Goal: Task Accomplishment & Management: Manage account settings

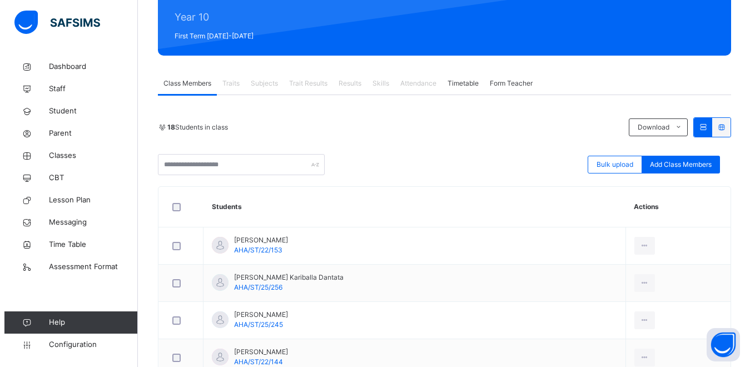
scroll to position [117, 0]
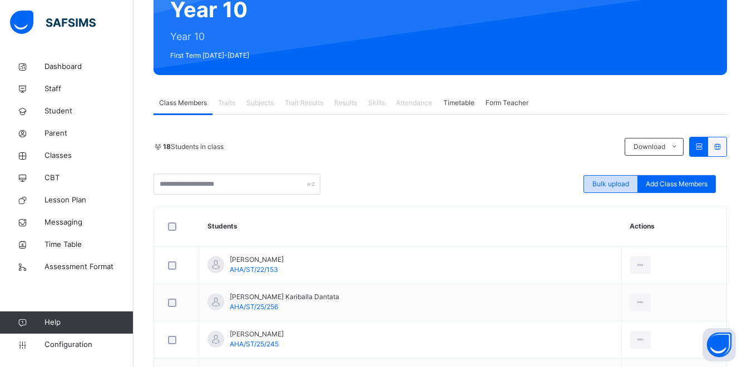
click at [622, 185] on span "Bulk upload" at bounding box center [610, 184] width 37 height 10
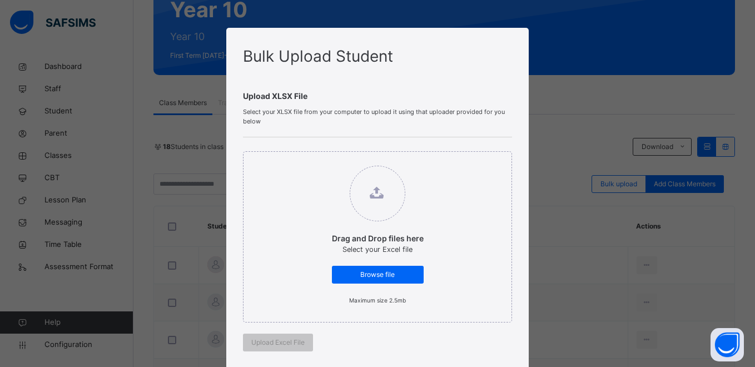
click at [563, 160] on div "Bulk Upload Student Upload XLSX File Select your XLSX file from your computer t…" at bounding box center [377, 183] width 755 height 367
click at [576, 91] on div "Bulk Upload Student Upload XLSX File Select your XLSX file from your computer t…" at bounding box center [377, 183] width 755 height 367
click at [508, 32] on div "Bulk Upload Student Upload XLSX File Select your XLSX file from your computer t…" at bounding box center [377, 310] width 302 height 564
click at [226, 58] on div "Bulk Upload Student Upload XLSX File Select your XLSX file from your computer t…" at bounding box center [377, 310] width 302 height 564
click at [208, 63] on div "Bulk Upload Student Upload XLSX File Select your XLSX file from your computer t…" at bounding box center [377, 183] width 755 height 367
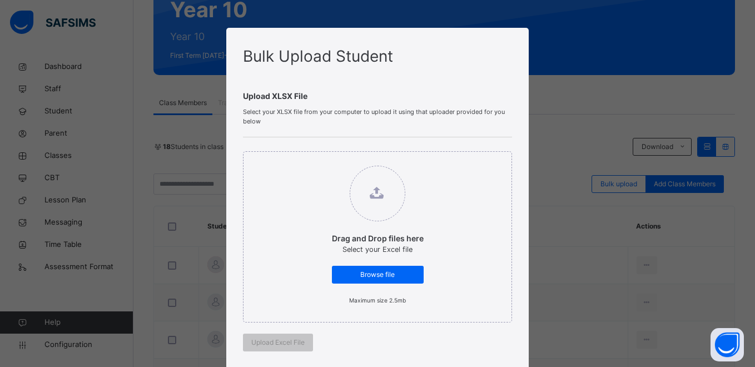
drag, startPoint x: 201, startPoint y: 116, endPoint x: 198, endPoint y: 122, distance: 6.7
click at [199, 117] on div "Bulk Upload Student Upload XLSX File Select your XLSX file from your computer t…" at bounding box center [377, 183] width 755 height 367
click at [257, 345] on span "Upload Excel File" at bounding box center [277, 343] width 53 height 10
click at [373, 301] on small "Maximum size 2.5mb" at bounding box center [377, 300] width 57 height 7
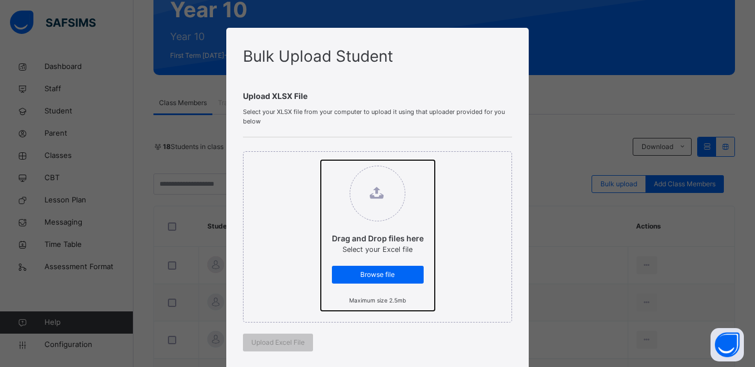
click at [321, 160] on input "Drag and Drop files here Select your Excel file Browse file Maximum size 2.5mb" at bounding box center [321, 160] width 0 height 0
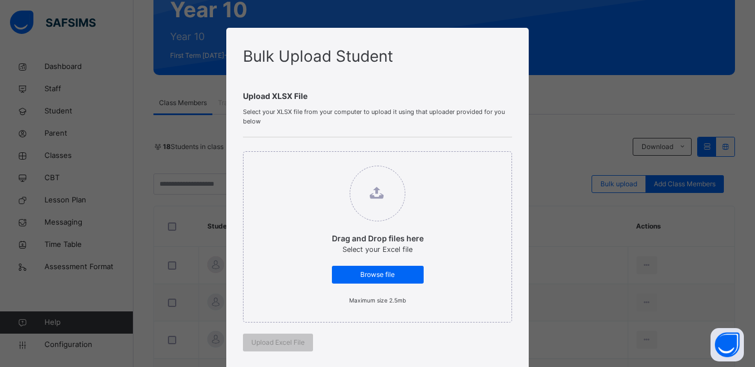
click at [439, 109] on span "Select your XLSX file from your computer to upload it using that uploader provi…" at bounding box center [377, 116] width 269 height 18
drag, startPoint x: 560, startPoint y: 167, endPoint x: 542, endPoint y: 143, distance: 29.8
click at [558, 165] on div "Bulk Upload Student Upload XLSX File Select your XLSX file from your computer t…" at bounding box center [377, 183] width 755 height 367
click at [581, 110] on div "Bulk Upload Student Upload XLSX File Select your XLSX file from your computer t…" at bounding box center [377, 183] width 755 height 367
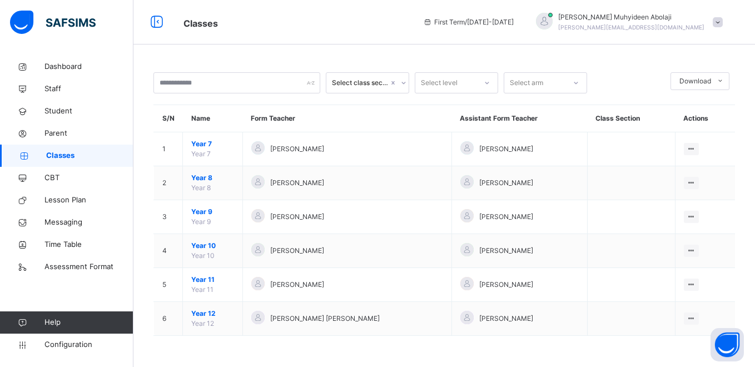
click at [383, 84] on div "Select class section" at bounding box center [360, 83] width 57 height 10
click at [446, 87] on div "Select level" at bounding box center [439, 82] width 37 height 21
click at [514, 83] on div "Select arm" at bounding box center [526, 82] width 33 height 21
click at [564, 57] on div "Select class section Select level Select arm Download Pdf Report Excel Report S…" at bounding box center [445, 210] width 622 height 308
click at [619, 67] on div "Select class section Select level Select arm Download Pdf Report Excel Report S…" at bounding box center [445, 210] width 622 height 308
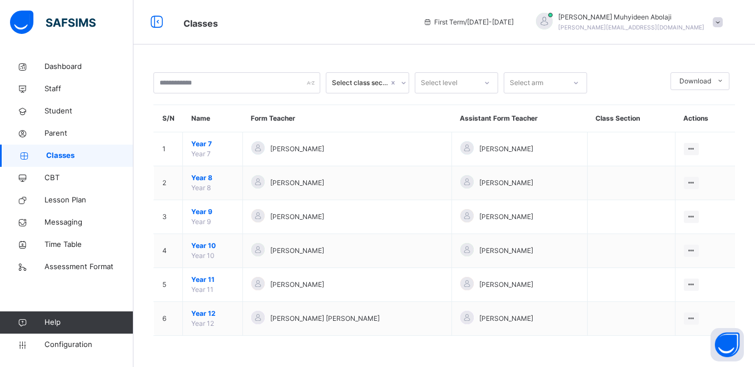
click at [206, 52] on div "Select class section Select level Select arm Download Pdf Report Excel Report S…" at bounding box center [445, 183] width 622 height 367
click at [159, 22] on icon at bounding box center [156, 22] width 19 height 20
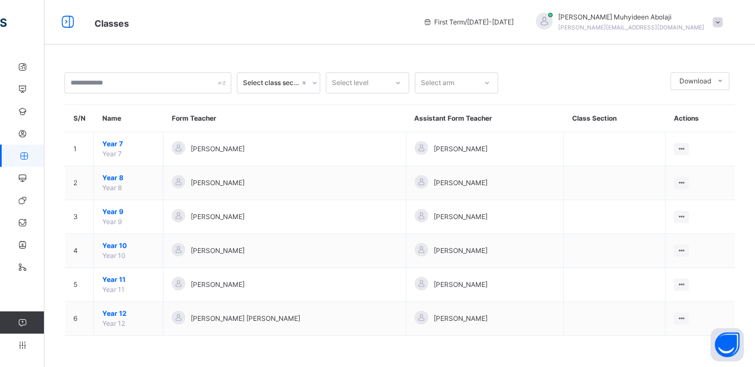
click at [70, 19] on icon at bounding box center [67, 22] width 19 height 20
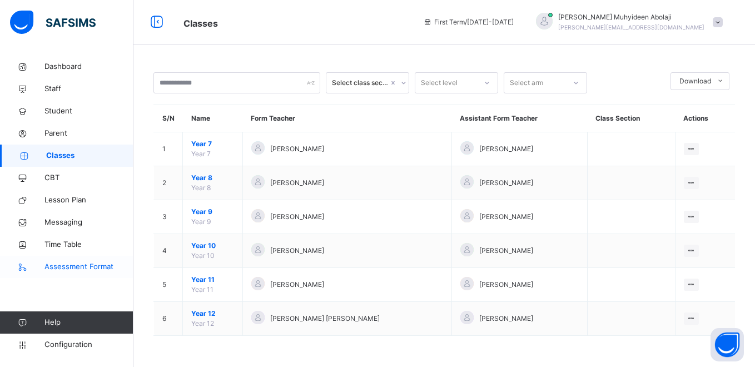
click at [76, 266] on span "Assessment Format" at bounding box center [89, 266] width 89 height 11
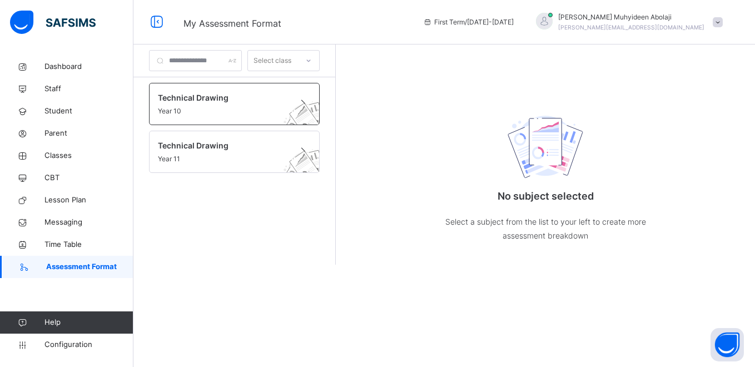
click at [200, 107] on span "Year 10" at bounding box center [224, 111] width 132 height 10
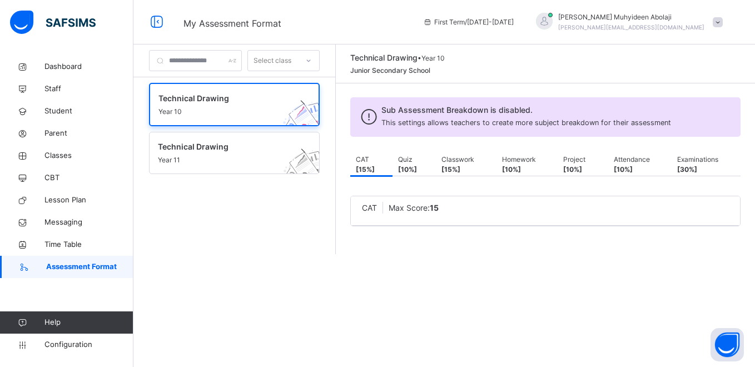
click at [531, 189] on div "CAT Max Score: 15 × Deleting Sub-assessment Note: that this sub-assessment has …" at bounding box center [545, 211] width 391 height 70
click at [562, 241] on div "CAT Max Score: 15 × Deleting Sub-assessment Note: that this sub-assessment has …" at bounding box center [545, 211] width 391 height 70
click at [515, 184] on div "CAT Max Score: 15 × Deleting Sub-assessment Note: that this sub-assessment has …" at bounding box center [545, 211] width 391 height 70
click at [506, 243] on div "CAT Max Score: 15 × Deleting Sub-assessment Note: that this sub-assessment has …" at bounding box center [545, 211] width 391 height 70
click at [254, 160] on span "Year 11" at bounding box center [224, 160] width 132 height 10
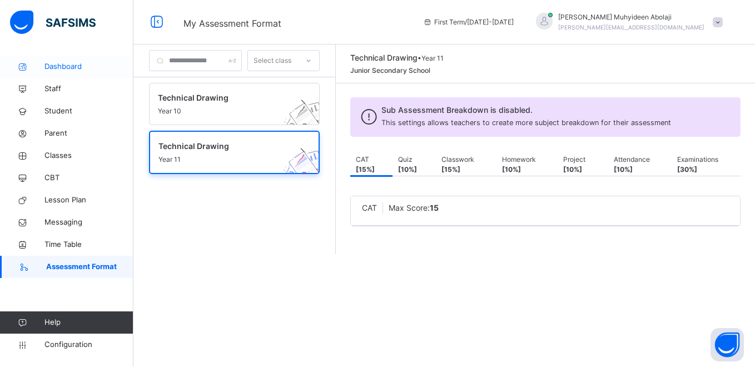
click at [71, 67] on span "Dashboard" at bounding box center [89, 66] width 89 height 11
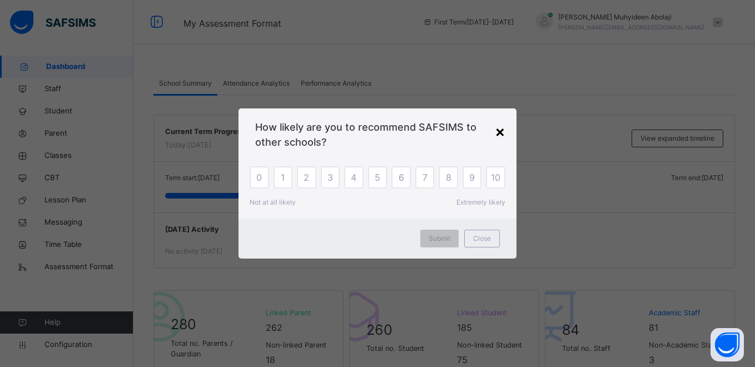
click at [502, 134] on div "×" at bounding box center [500, 131] width 11 height 23
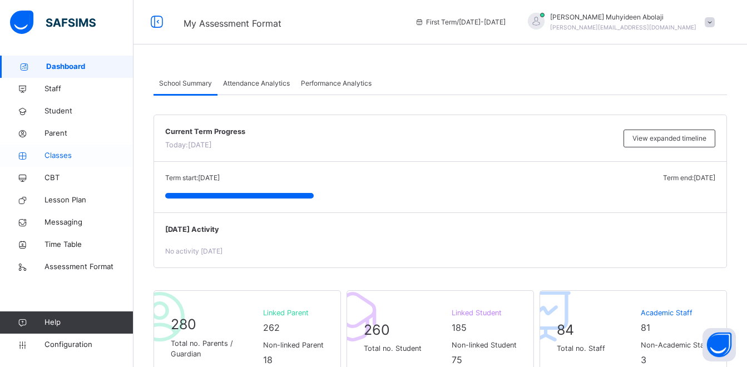
click at [68, 156] on span "Classes" at bounding box center [89, 155] width 89 height 11
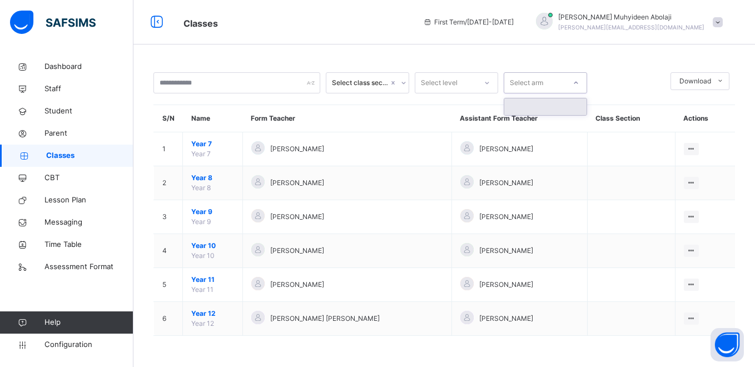
click at [577, 83] on icon at bounding box center [577, 83] width 4 height 2
click at [577, 86] on icon at bounding box center [576, 82] width 7 height 11
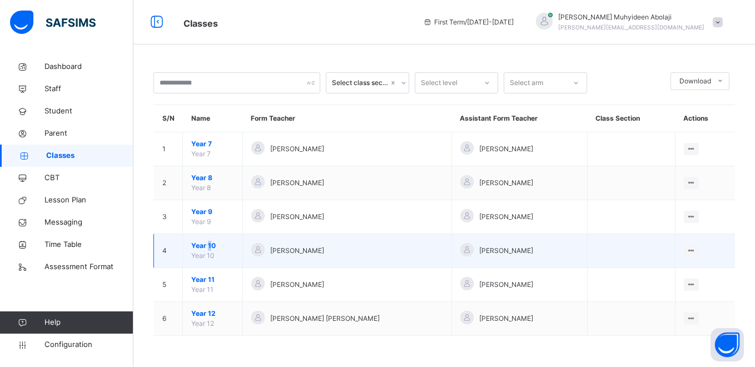
click at [209, 247] on span "Year 10" at bounding box center [212, 246] width 43 height 10
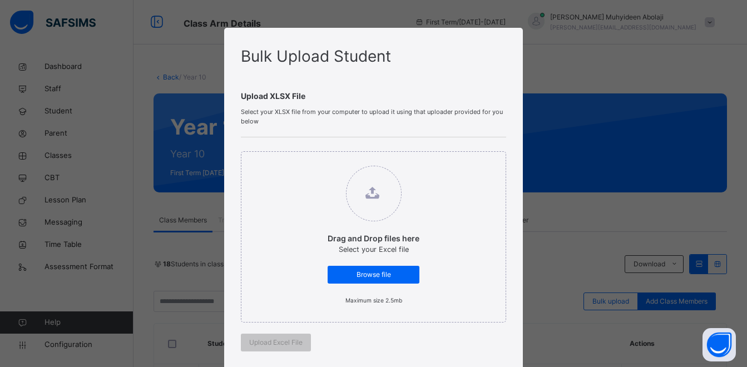
click at [407, 75] on div "Upload XLSX File Select your XLSX file from your computer to upload it using th…" at bounding box center [373, 217] width 265 height 298
click at [458, 68] on div "Upload XLSX File Select your XLSX file from your computer to upload it using th…" at bounding box center [373, 217] width 265 height 298
click at [457, 68] on div "Upload XLSX File Select your XLSX file from your computer to upload it using th…" at bounding box center [373, 217] width 265 height 298
click at [358, 65] on span "Bulk Upload Student" at bounding box center [316, 56] width 150 height 19
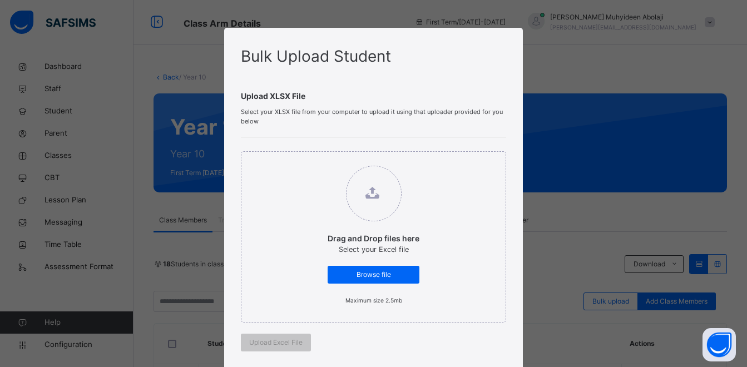
click at [200, 40] on div "Bulk Upload Student Upload XLSX File Select your XLSX file from your computer t…" at bounding box center [373, 183] width 747 height 367
click at [573, 37] on div "Bulk Upload Student Upload XLSX File Select your XLSX file from your computer t…" at bounding box center [373, 183] width 747 height 367
click at [573, 38] on div "Bulk Upload Student Upload XLSX File Select your XLSX file from your computer t…" at bounding box center [373, 183] width 747 height 367
click at [573, 39] on div "Bulk Upload Student Upload XLSX File Select your XLSX file from your computer t…" at bounding box center [373, 183] width 747 height 367
click at [714, 21] on div "Bulk Upload Student Upload XLSX File Select your XLSX file from your computer t…" at bounding box center [373, 183] width 747 height 367
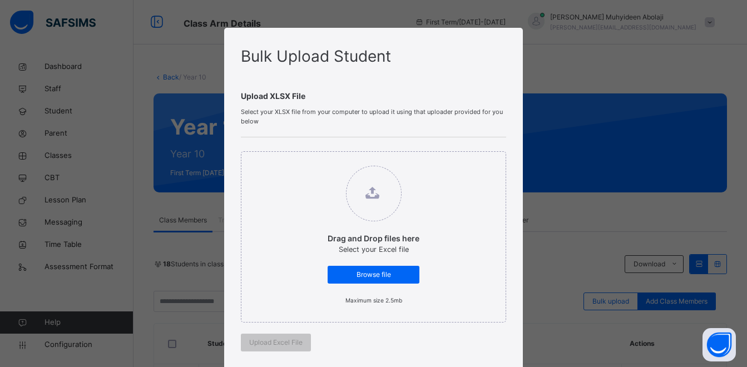
click at [739, 0] on div "Bulk Upload Student Upload XLSX File Select your XLSX file from your computer t…" at bounding box center [373, 183] width 747 height 367
click at [515, 33] on div "Bulk Upload Student Upload XLSX File Select your XLSX file from your computer t…" at bounding box center [373, 310] width 299 height 564
drag, startPoint x: 516, startPoint y: 33, endPoint x: 521, endPoint y: 37, distance: 6.8
click at [517, 33] on div "Bulk Upload Student Upload XLSX File Select your XLSX file from your computer t…" at bounding box center [373, 310] width 299 height 564
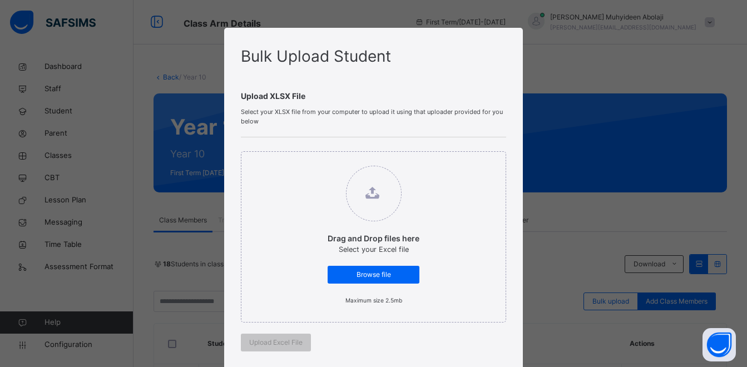
click at [522, 40] on div "Bulk Upload Student Upload XLSX File Select your XLSX file from your computer t…" at bounding box center [373, 183] width 747 height 367
click at [333, 349] on div "Drag and Drop files here Select your Excel file Browse file Maximum size 2.5mb …" at bounding box center [373, 251] width 265 height 228
click at [325, 352] on div "Drag and Drop files here Select your Excel file Browse file Maximum size 2.5mb …" at bounding box center [373, 251] width 265 height 228
click at [507, 334] on div "Bulk Upload Student Upload XLSX File Select your XLSX file from your computer t…" at bounding box center [373, 310] width 299 height 564
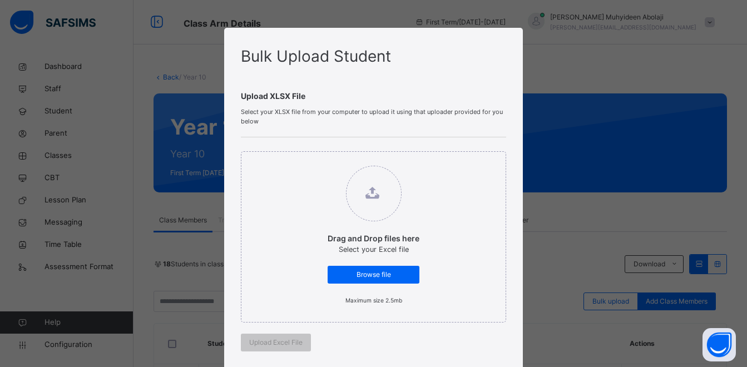
click at [495, 344] on div "Drag and Drop files here Select your Excel file Browse file Maximum size 2.5mb …" at bounding box center [373, 251] width 265 height 228
click at [497, 343] on div "Drag and Drop files here Select your Excel file Browse file Maximum size 2.5mb …" at bounding box center [373, 251] width 265 height 228
drag, startPoint x: 497, startPoint y: 343, endPoint x: 515, endPoint y: 181, distance: 163.4
click at [515, 181] on div "Bulk Upload Student Upload XLSX File Select your XLSX file from your computer t…" at bounding box center [373, 310] width 299 height 564
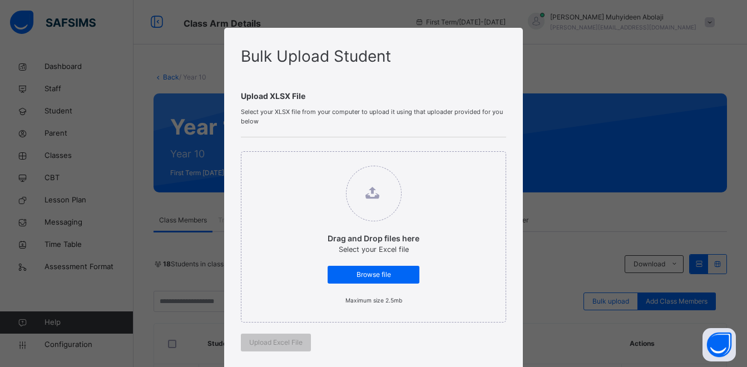
click at [344, 122] on span "Select your XLSX file from your computer to upload it using that uploader provi…" at bounding box center [373, 116] width 265 height 18
drag, startPoint x: 236, startPoint y: 210, endPoint x: 229, endPoint y: 195, distance: 16.2
click at [241, 209] on div "Drag and Drop files here Select your Excel file Browse file Maximum size 2.5mb" at bounding box center [373, 236] width 265 height 171
click at [229, 152] on div "Bulk Upload Student Upload XLSX File Select your XLSX file from your computer t…" at bounding box center [373, 310] width 299 height 564
drag, startPoint x: 219, startPoint y: 135, endPoint x: 223, endPoint y: 129, distance: 6.8
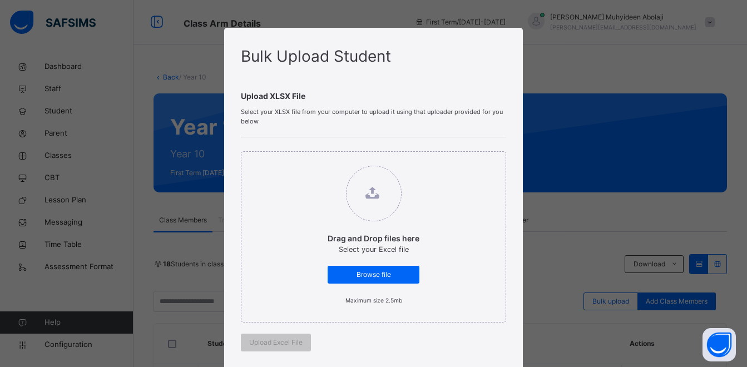
click at [219, 134] on div "Bulk Upload Student Upload XLSX File Select your XLSX file from your computer t…" at bounding box center [373, 183] width 747 height 367
click at [241, 113] on span "Select your XLSX file from your computer to upload it using that uploader provi…" at bounding box center [373, 116] width 265 height 18
click at [178, 97] on div "Bulk Upload Student Upload XLSX File Select your XLSX file from your computer t…" at bounding box center [373, 183] width 747 height 367
click at [177, 97] on div "Bulk Upload Student Upload XLSX File Select your XLSX file from your computer t…" at bounding box center [373, 183] width 747 height 367
click at [23, 33] on div "Bulk Upload Student Upload XLSX File Select your XLSX file from your computer t…" at bounding box center [373, 183] width 747 height 367
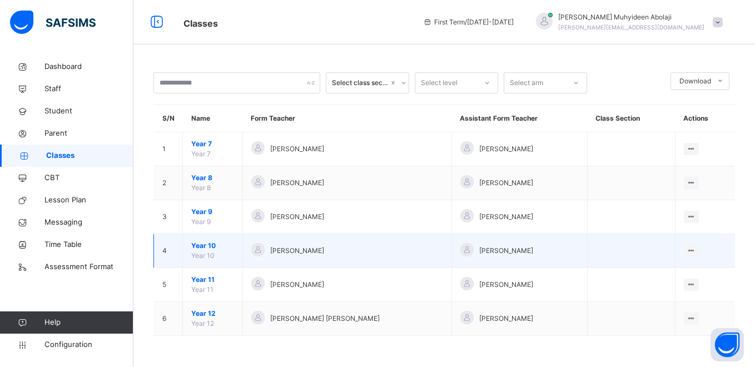
click at [209, 251] on td "Year 10 Year 10" at bounding box center [213, 251] width 60 height 34
click at [211, 246] on span "Year 10" at bounding box center [212, 246] width 43 height 10
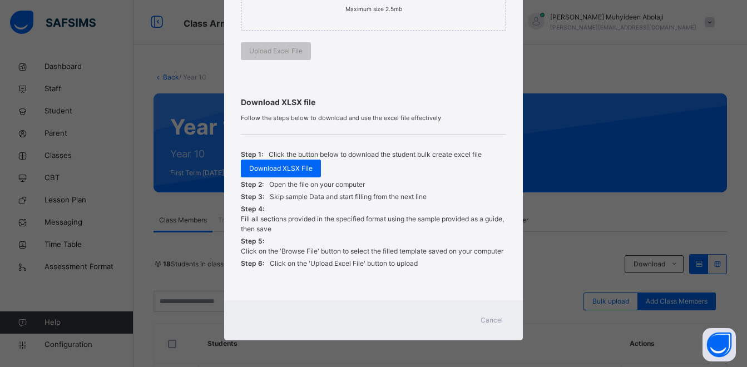
scroll to position [293, 0]
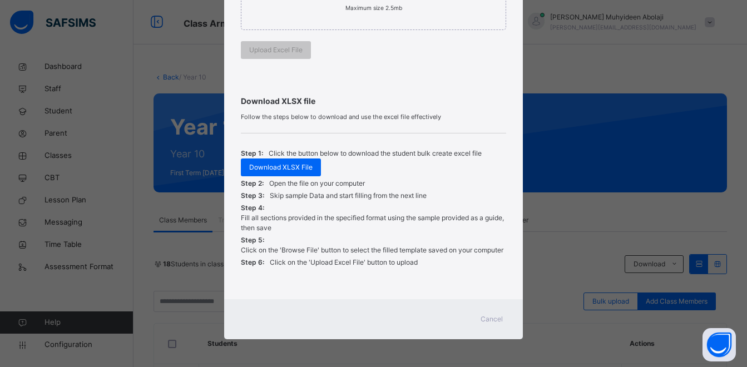
click at [496, 320] on span "Cancel" at bounding box center [492, 319] width 22 height 10
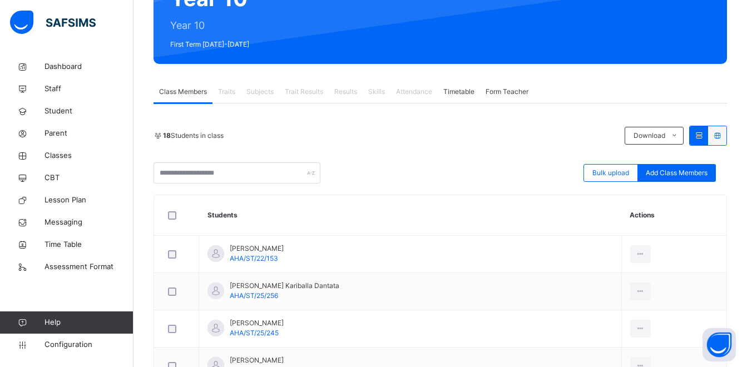
scroll to position [167, 0]
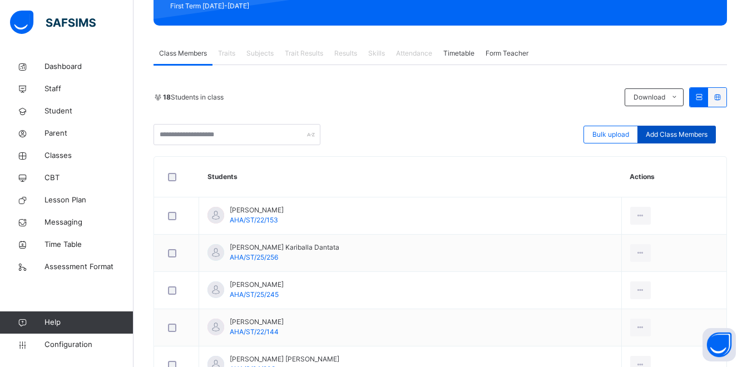
click at [672, 136] on span "Add Class Members" at bounding box center [677, 135] width 62 height 10
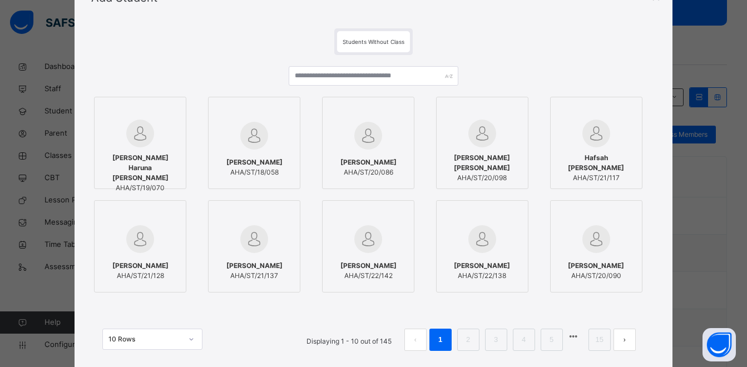
scroll to position [0, 0]
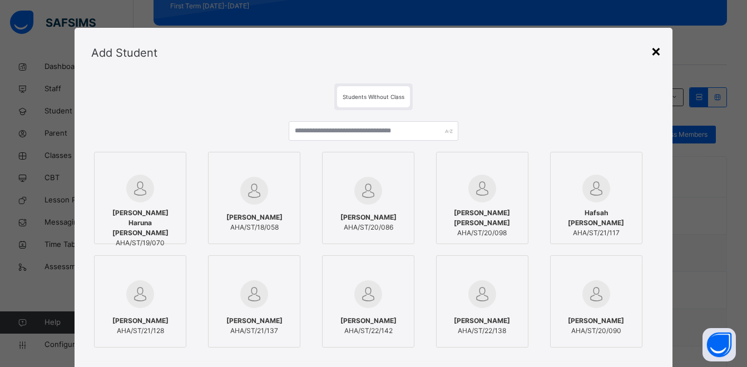
click at [658, 50] on div "×" at bounding box center [656, 50] width 11 height 23
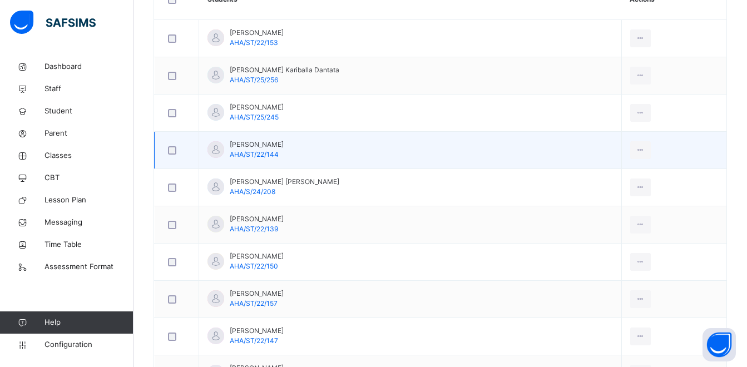
scroll to position [284, 0]
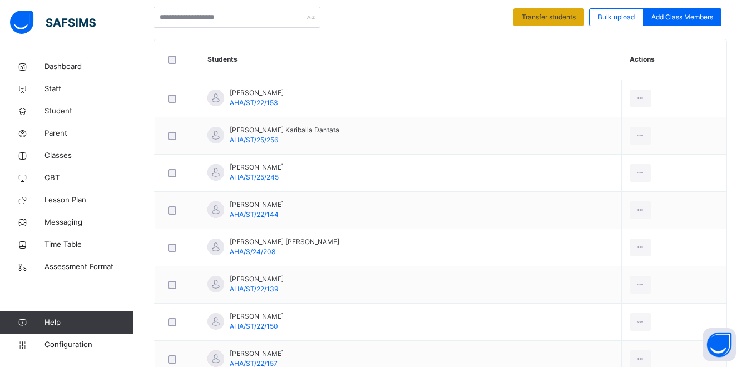
click at [555, 21] on span "Transfer students" at bounding box center [549, 17] width 54 height 10
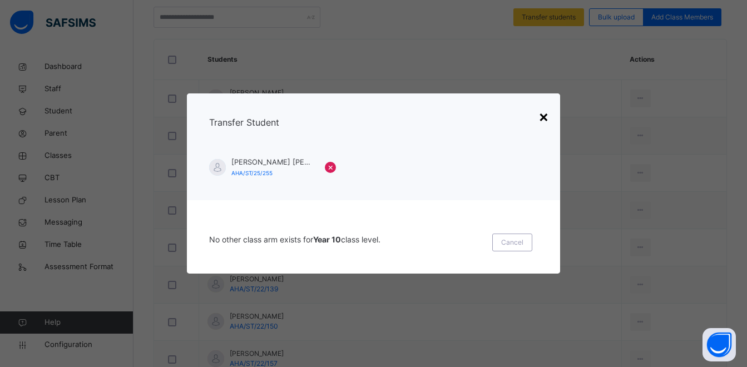
click at [549, 116] on div "×" at bounding box center [543, 116] width 11 height 23
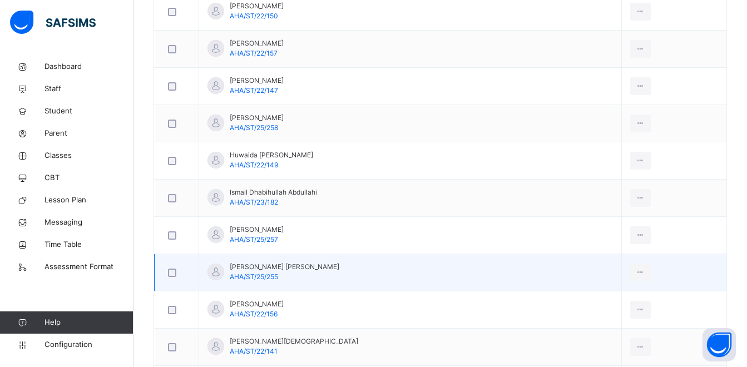
scroll to position [612, 0]
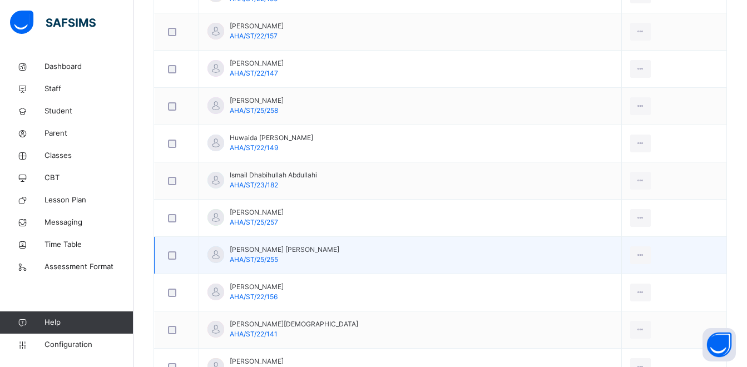
click at [177, 253] on div at bounding box center [177, 255] width 22 height 8
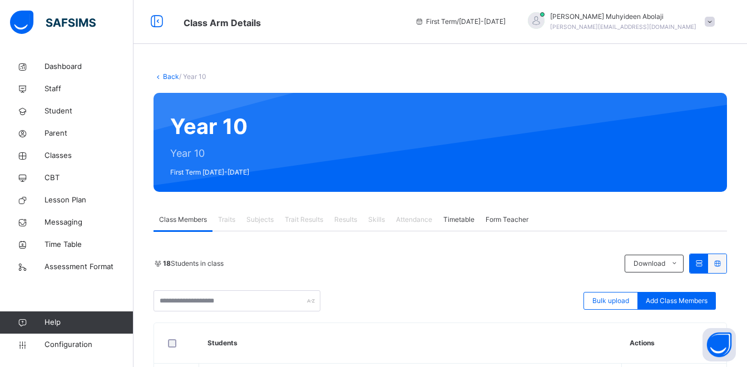
scroll to position [0, 0]
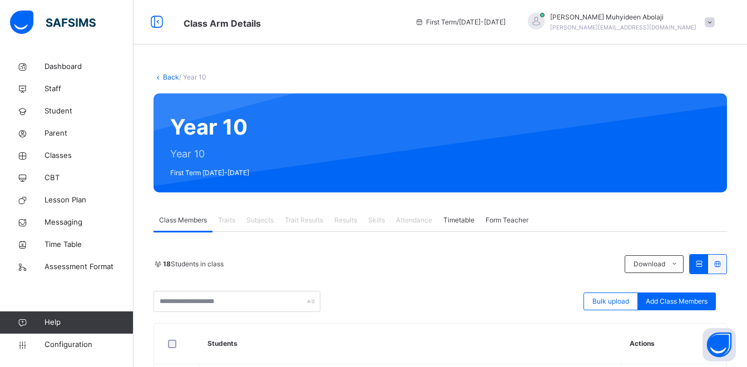
click at [229, 147] on div "Year 10 Year 10 First Term [DATE]-[DATE]" at bounding box center [441, 142] width 574 height 99
click at [220, 135] on div "Year 10 Year 10 First Term [DATE]-[DATE]" at bounding box center [441, 142] width 574 height 99
drag, startPoint x: 237, startPoint y: 161, endPoint x: 243, endPoint y: 161, distance: 6.1
click at [238, 161] on div "Year 10 Year 10 First Term [DATE]-[DATE]" at bounding box center [441, 142] width 574 height 99
click at [500, 223] on span "Form Teacher" at bounding box center [507, 220] width 43 height 10
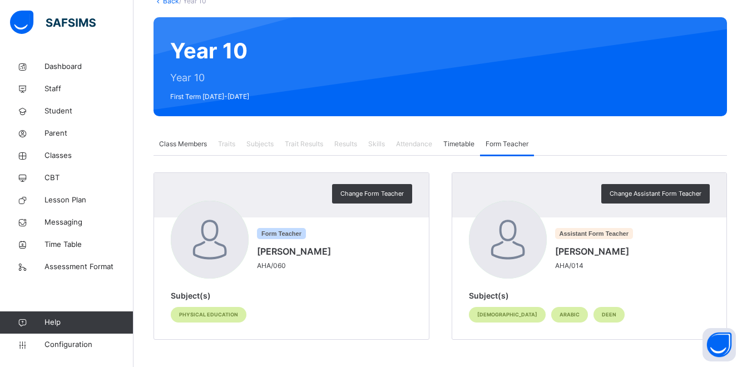
scroll to position [77, 0]
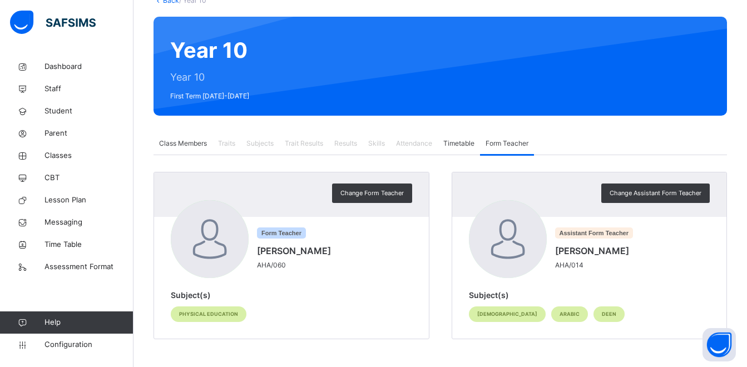
click at [458, 144] on span "Timetable" at bounding box center [458, 144] width 31 height 10
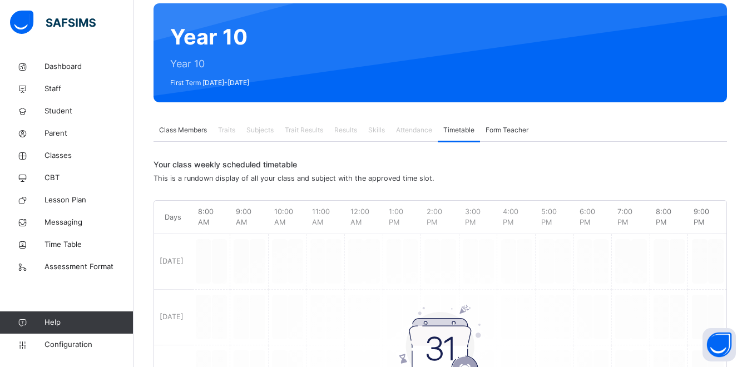
scroll to position [0, 0]
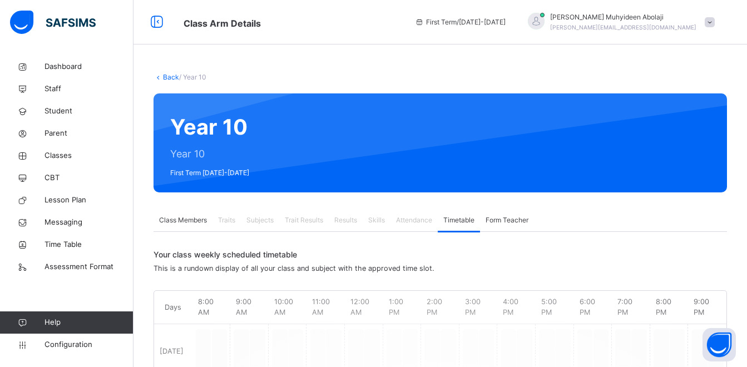
click at [206, 220] on span "Class Members" at bounding box center [183, 220] width 48 height 10
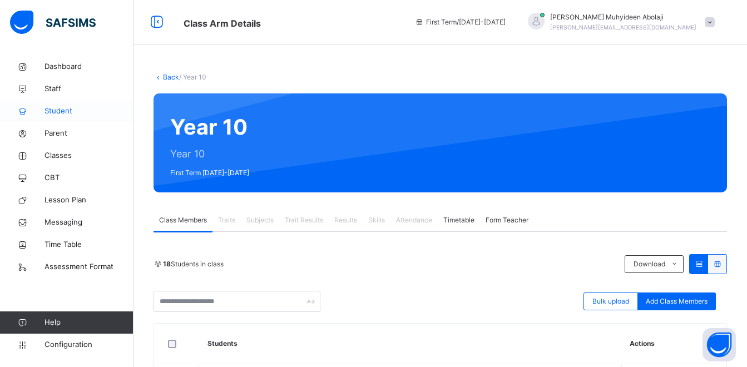
click at [65, 110] on span "Student" at bounding box center [89, 111] width 89 height 11
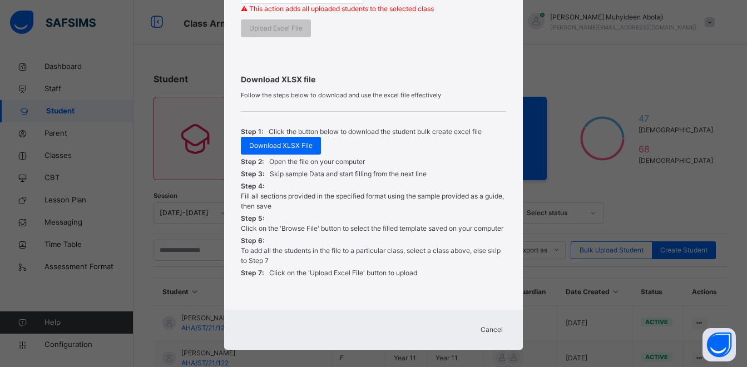
scroll to position [378, 0]
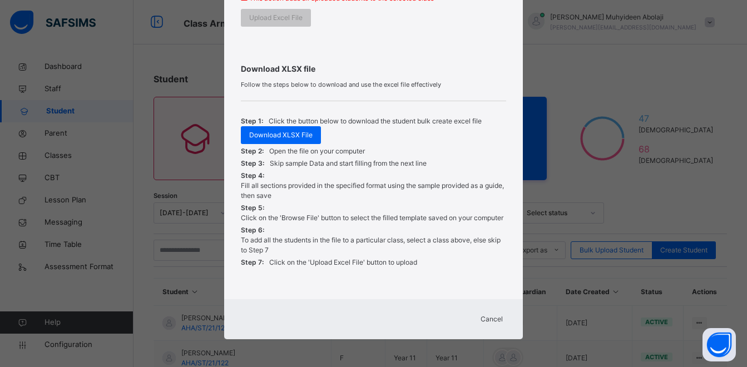
click at [492, 317] on span "Cancel" at bounding box center [492, 319] width 22 height 10
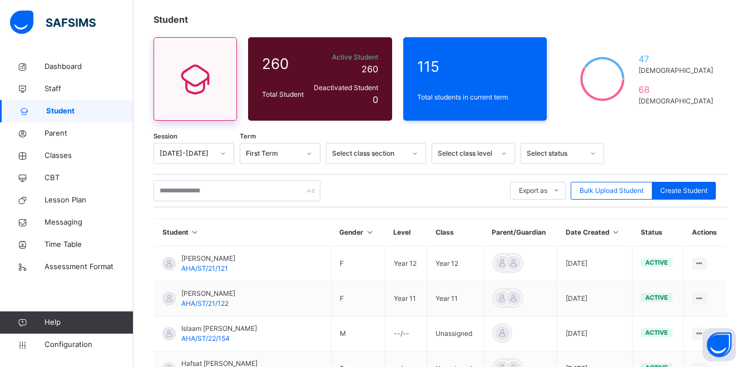
scroll to position [0, 0]
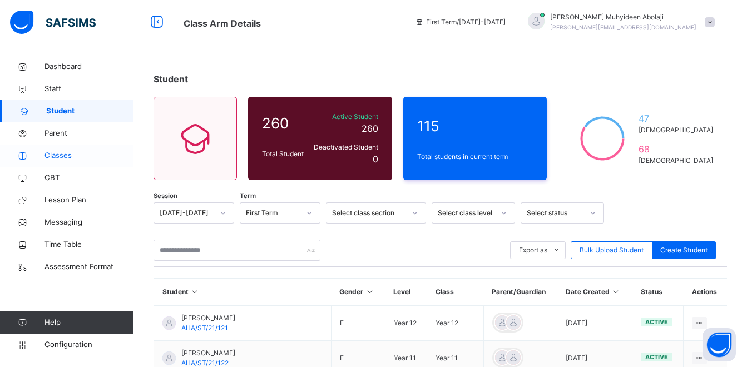
click at [53, 155] on span "Classes" at bounding box center [89, 155] width 89 height 11
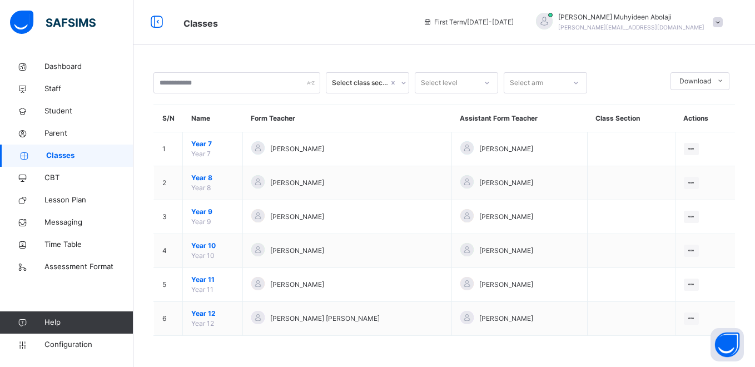
click at [403, 81] on icon at bounding box center [404, 82] width 7 height 11
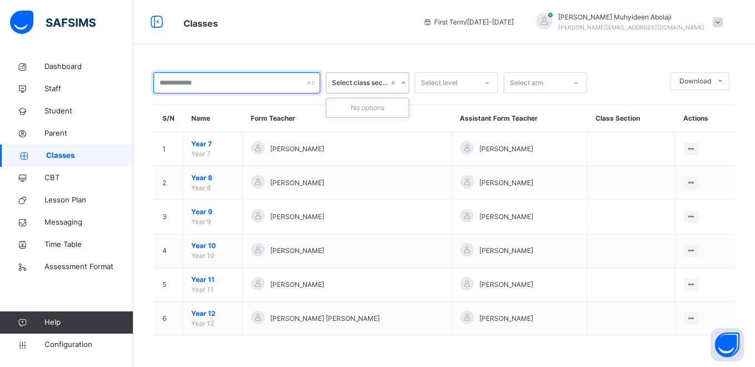
click at [292, 82] on input "text" at bounding box center [237, 82] width 167 height 21
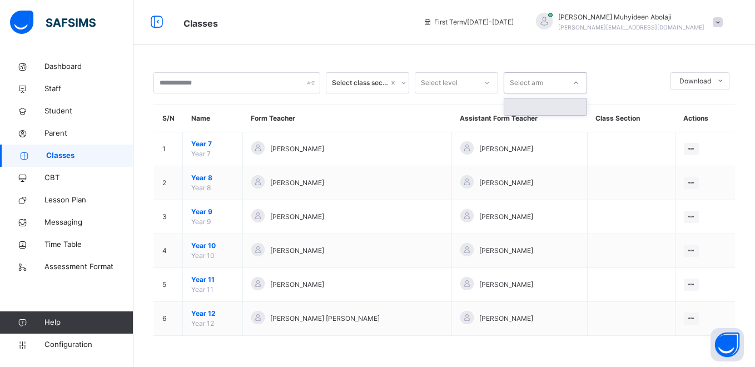
click at [538, 80] on div "Select arm" at bounding box center [526, 82] width 33 height 21
click at [632, 86] on div at bounding box center [629, 82] width 72 height 21
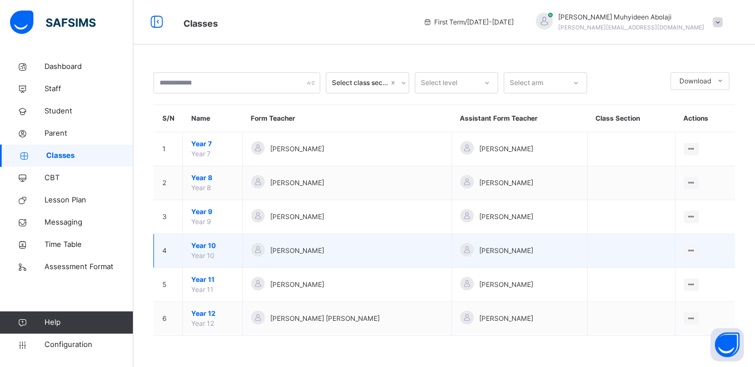
click at [214, 246] on span "Year 10" at bounding box center [212, 246] width 43 height 10
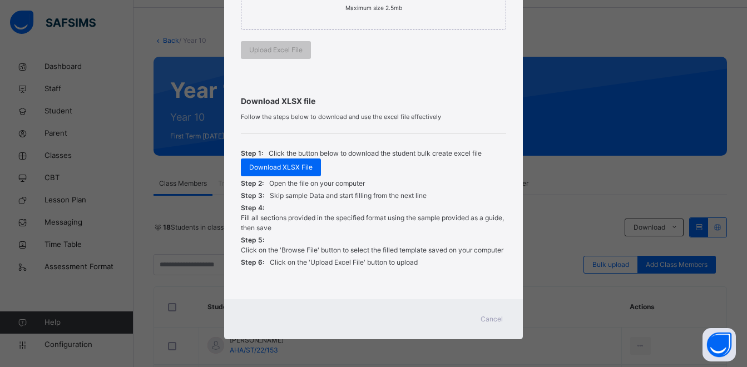
scroll to position [56, 0]
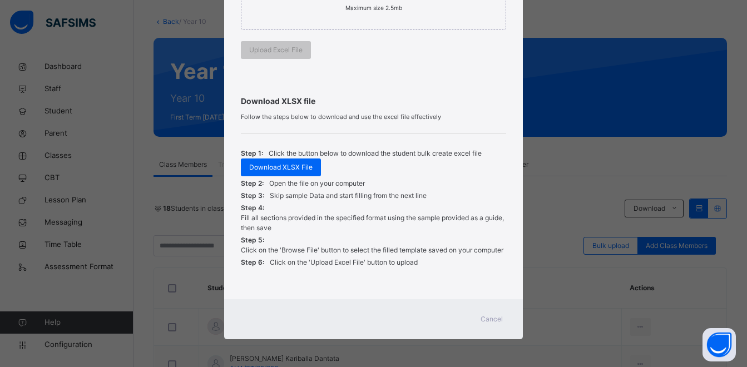
click at [490, 322] on span "Cancel" at bounding box center [492, 319] width 22 height 10
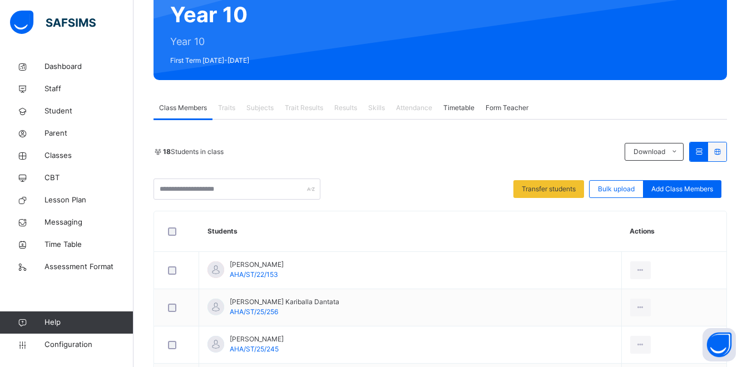
scroll to position [111, 0]
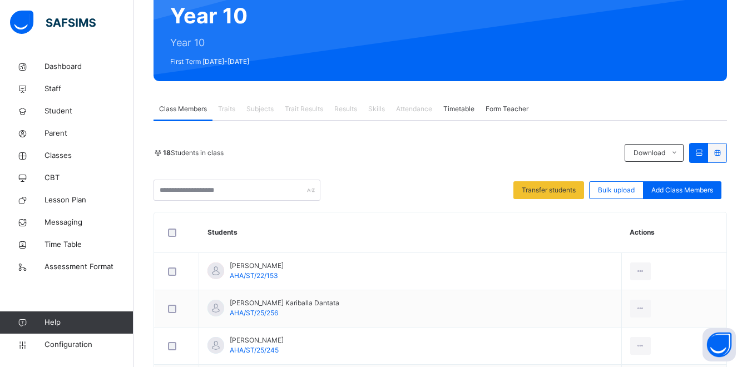
click at [722, 155] on icon at bounding box center [717, 153] width 9 height 8
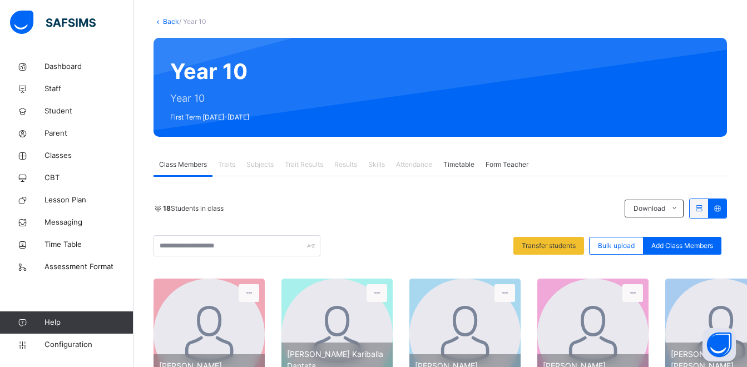
scroll to position [28, 0]
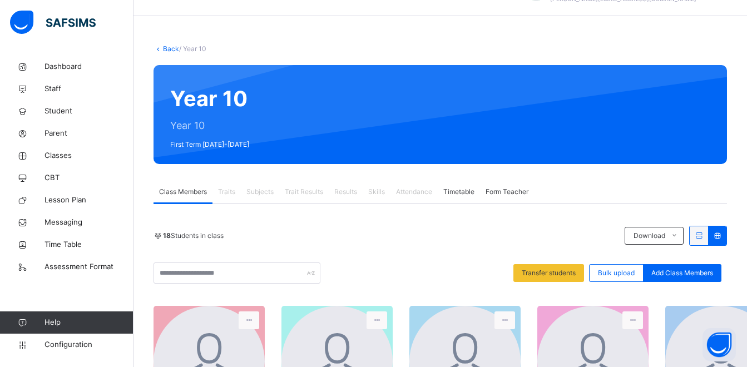
click at [703, 232] on icon at bounding box center [698, 235] width 9 height 8
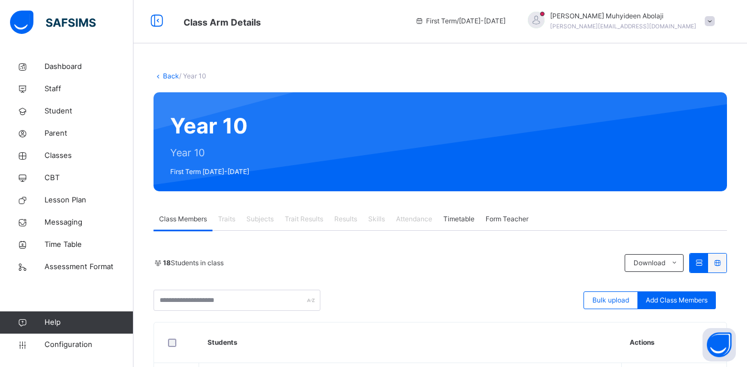
scroll to position [0, 0]
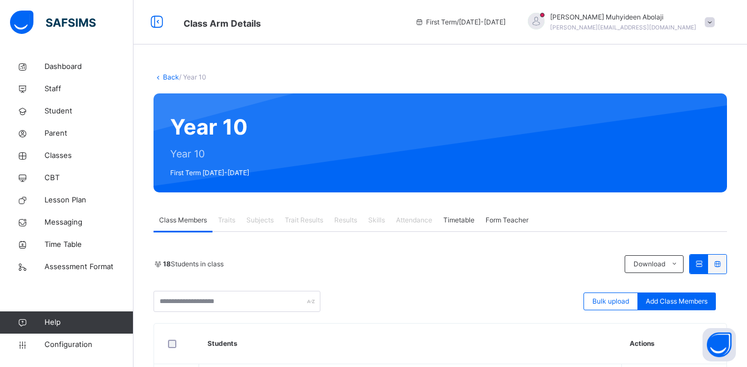
click at [470, 149] on div at bounding box center [488, 143] width 444 height 77
click at [468, 148] on div at bounding box center [488, 143] width 444 height 77
click at [208, 136] on div "Year 10 Year 10 First Term [DATE]-[DATE]" at bounding box center [441, 142] width 574 height 99
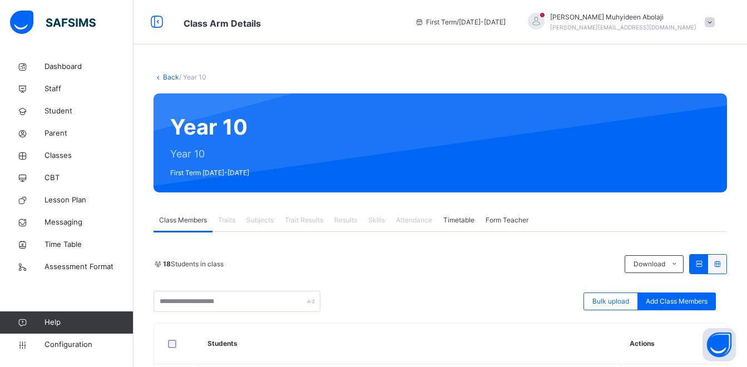
click at [196, 72] on div "Back / Year 10" at bounding box center [441, 77] width 574 height 10
click at [167, 75] on link "Back" at bounding box center [171, 77] width 16 height 8
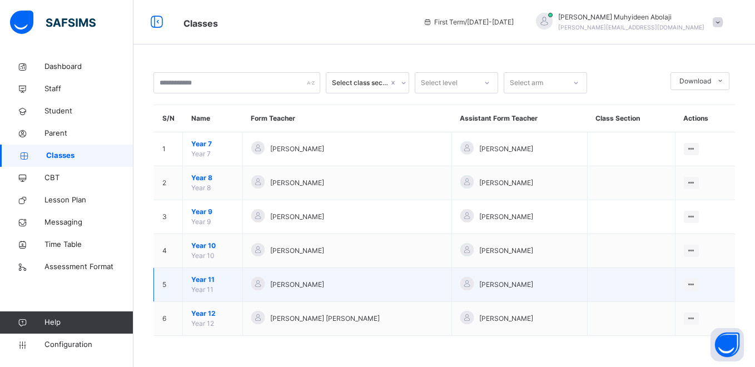
click at [204, 278] on span "Year 11" at bounding box center [212, 280] width 43 height 10
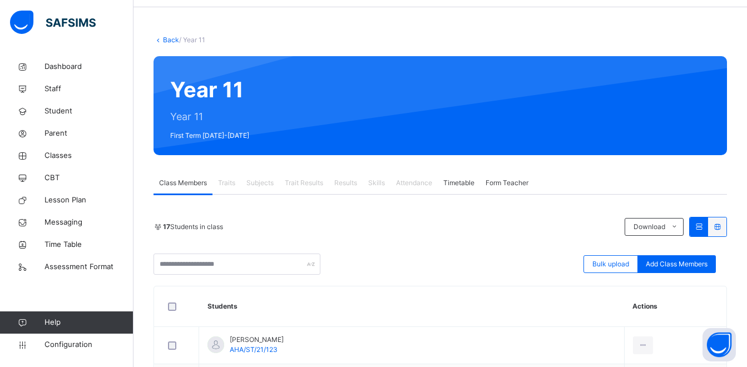
scroll to position [56, 0]
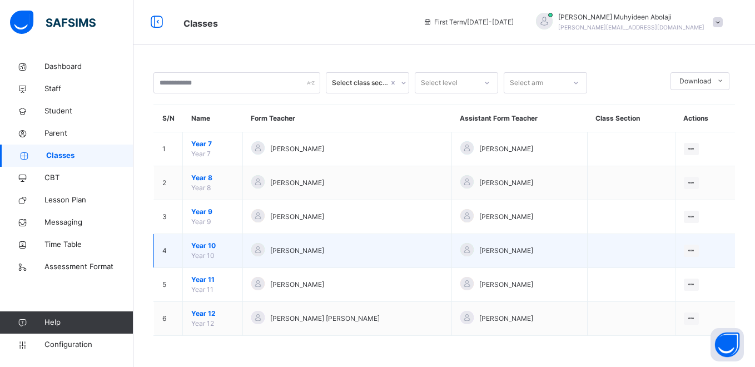
click at [211, 243] on span "Year 10" at bounding box center [212, 246] width 43 height 10
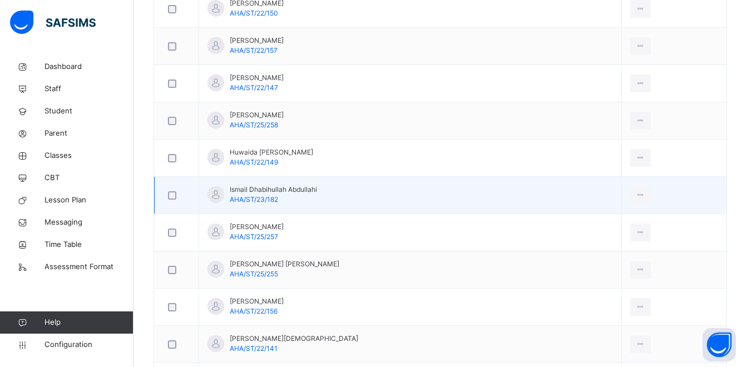
scroll to position [562, 0]
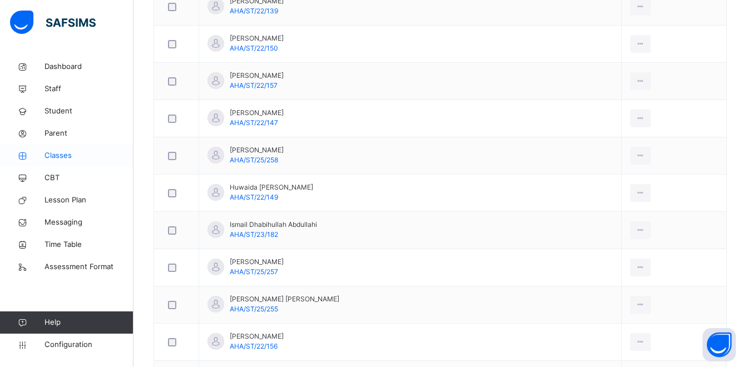
click at [66, 157] on span "Classes" at bounding box center [89, 155] width 89 height 11
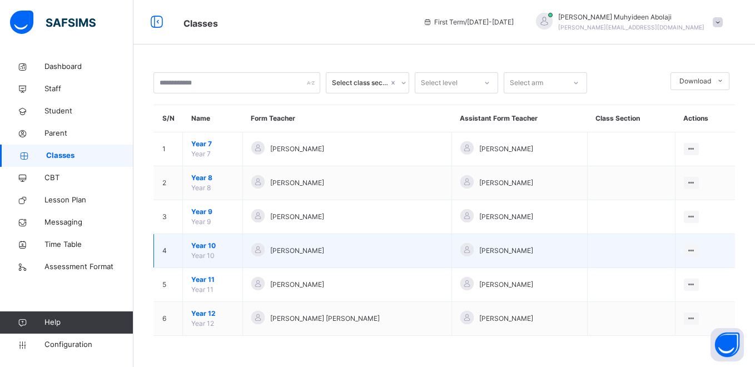
click at [211, 248] on span "Year 10" at bounding box center [212, 246] width 43 height 10
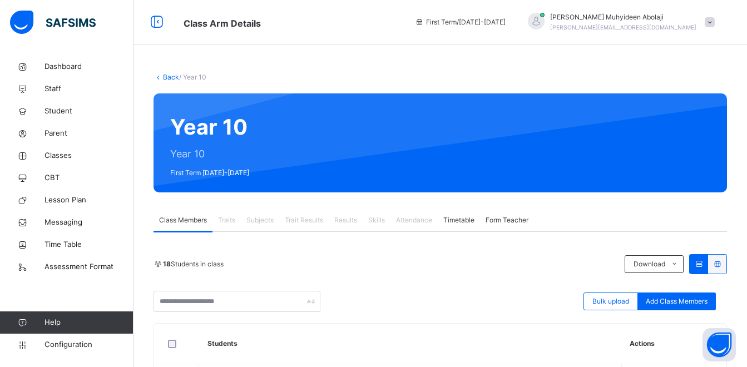
click at [715, 22] on span at bounding box center [710, 22] width 10 height 10
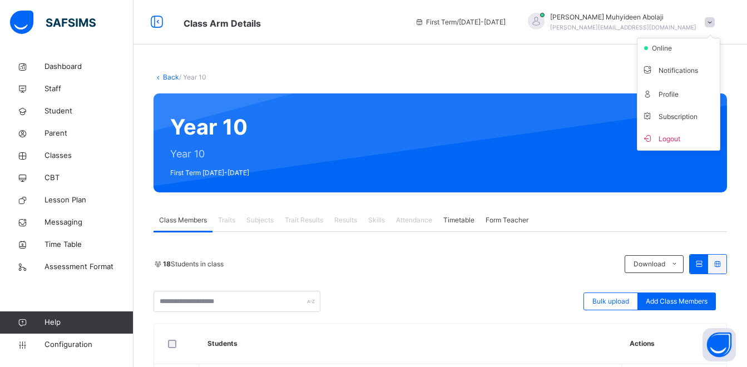
click at [601, 77] on div "Back / Year 10" at bounding box center [441, 77] width 574 height 10
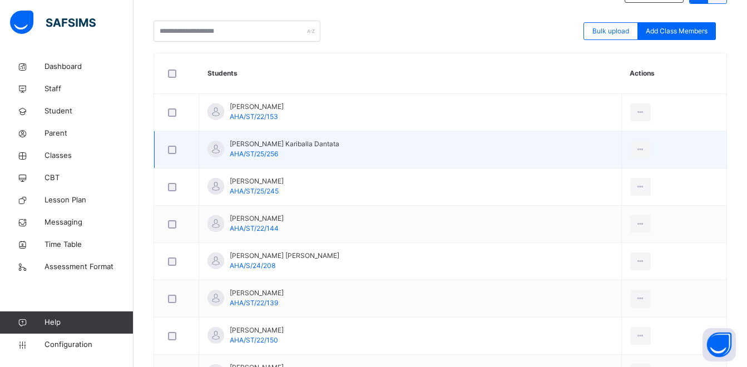
scroll to position [334, 0]
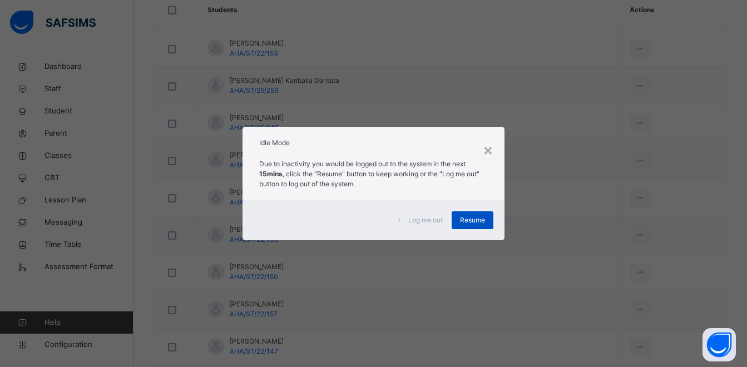
click at [454, 219] on div "Resume" at bounding box center [473, 220] width 42 height 18
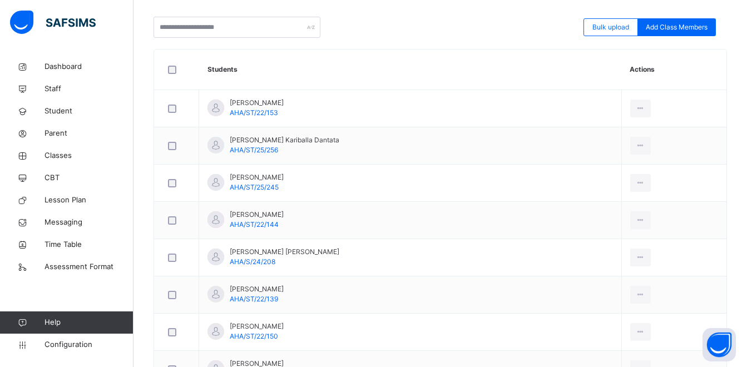
scroll to position [56, 0]
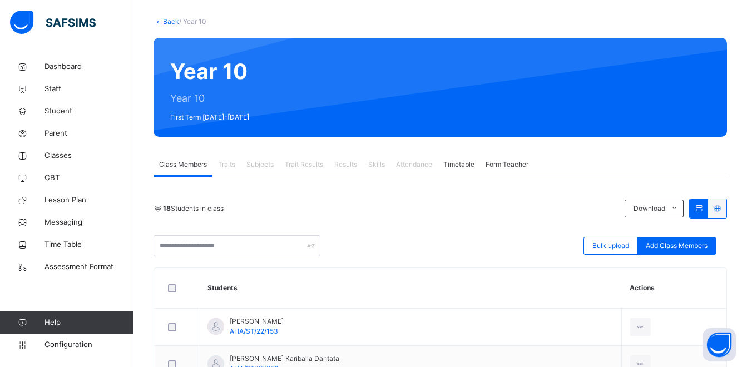
click at [463, 166] on span "Timetable" at bounding box center [458, 165] width 31 height 10
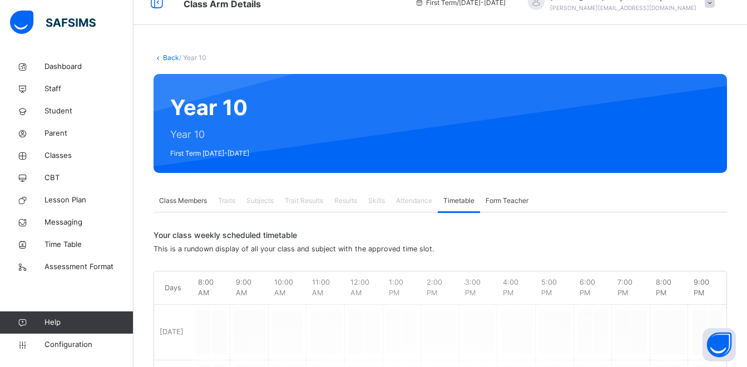
scroll to position [0, 0]
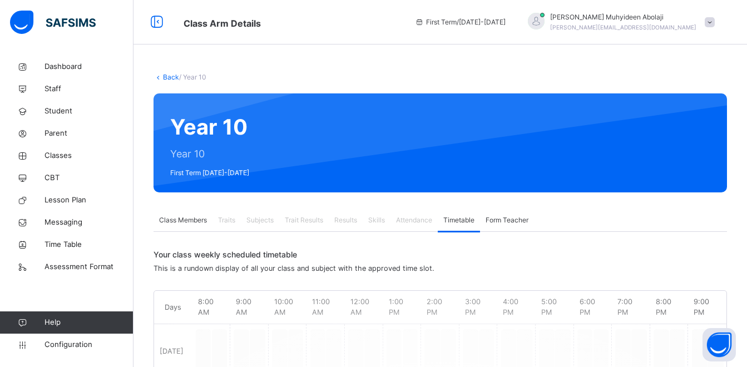
click at [502, 221] on span "Form Teacher" at bounding box center [507, 220] width 43 height 10
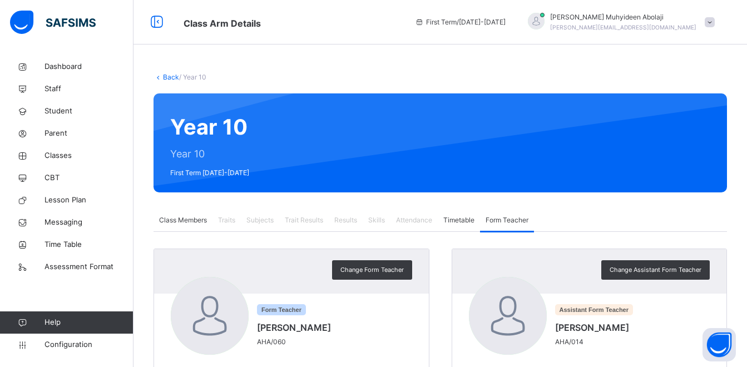
click at [422, 222] on span "Attendance" at bounding box center [414, 220] width 36 height 10
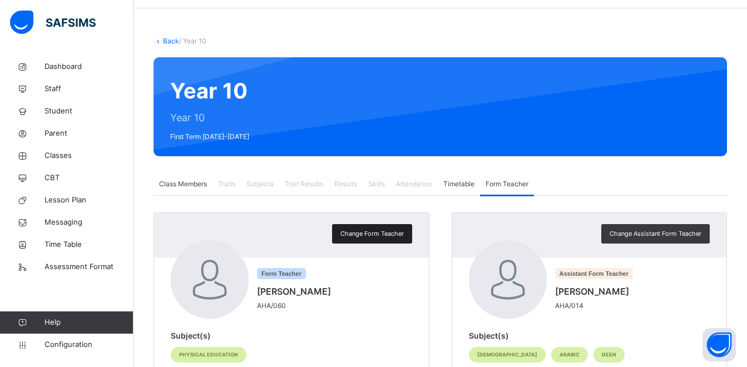
scroll to position [56, 0]
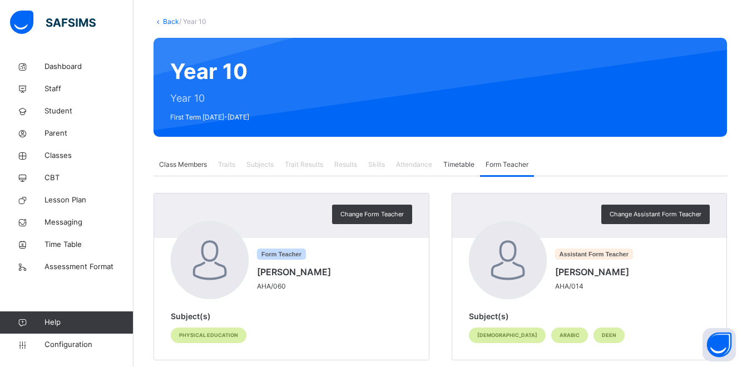
click at [377, 161] on span "Skills" at bounding box center [376, 165] width 17 height 10
click at [350, 168] on span "Results" at bounding box center [345, 165] width 23 height 10
click at [306, 161] on span "Trait Results" at bounding box center [304, 165] width 38 height 10
drag, startPoint x: 263, startPoint y: 165, endPoint x: 244, endPoint y: 167, distance: 18.4
click at [261, 165] on span "Subjects" at bounding box center [259, 165] width 27 height 10
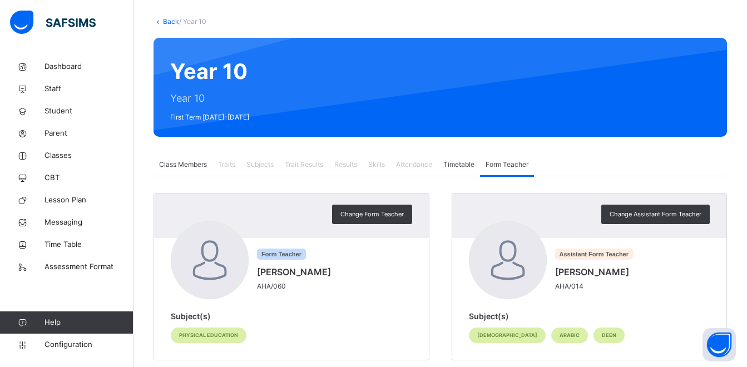
drag, startPoint x: 229, startPoint y: 164, endPoint x: 219, endPoint y: 165, distance: 9.5
click at [228, 164] on span "Traits" at bounding box center [226, 165] width 17 height 10
click at [200, 166] on span "Class Members" at bounding box center [183, 165] width 48 height 10
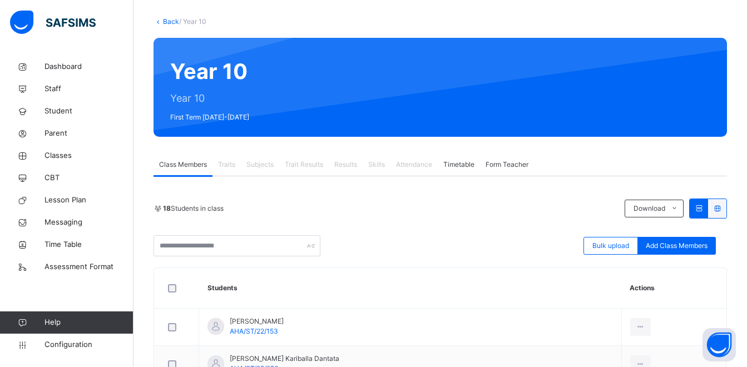
click at [163, 23] on link "Back" at bounding box center [171, 21] width 16 height 8
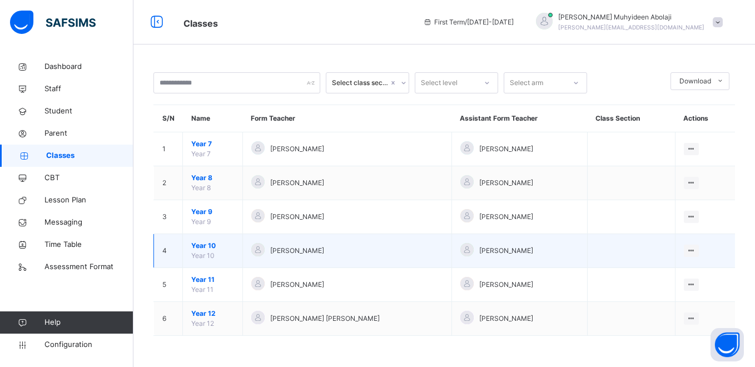
click at [205, 260] on td "Year 10 Year 10" at bounding box center [213, 251] width 60 height 34
click at [202, 247] on span "Year 10" at bounding box center [212, 246] width 43 height 10
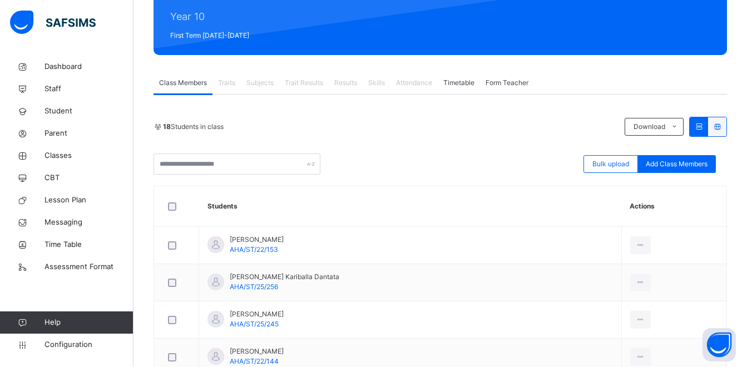
scroll to position [167, 0]
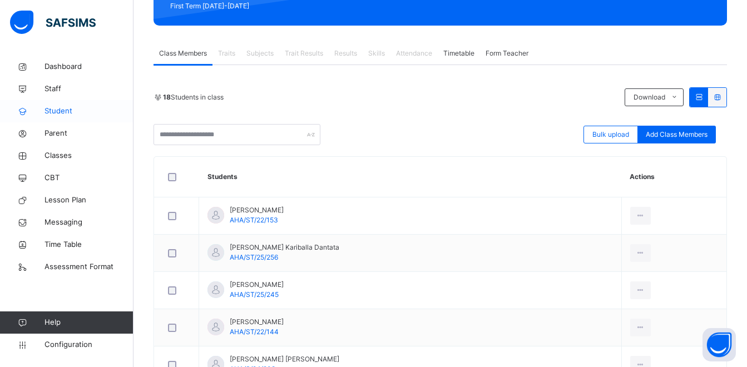
click at [69, 112] on span "Student" at bounding box center [89, 111] width 89 height 11
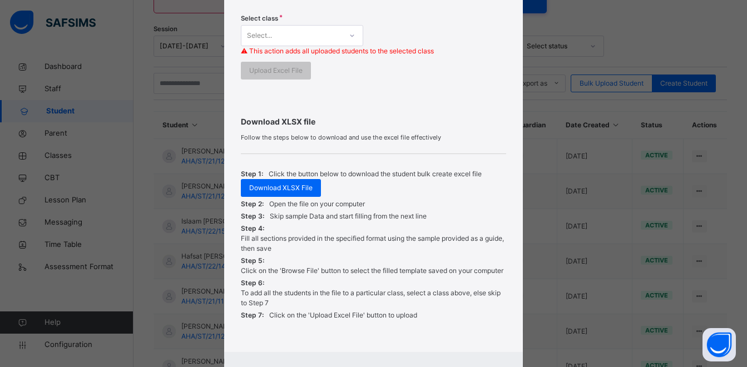
scroll to position [378, 0]
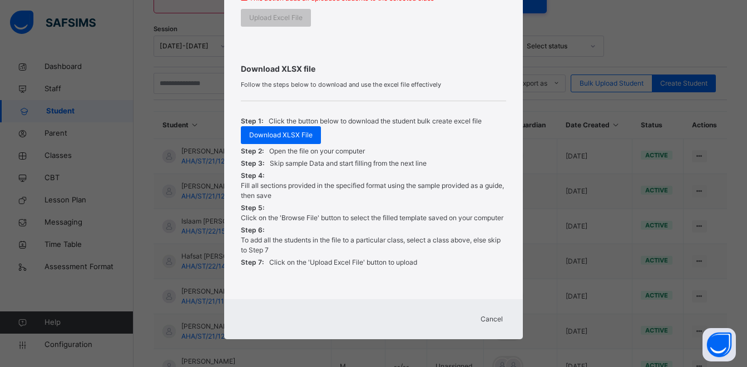
click at [486, 322] on span "Cancel" at bounding box center [492, 319] width 22 height 10
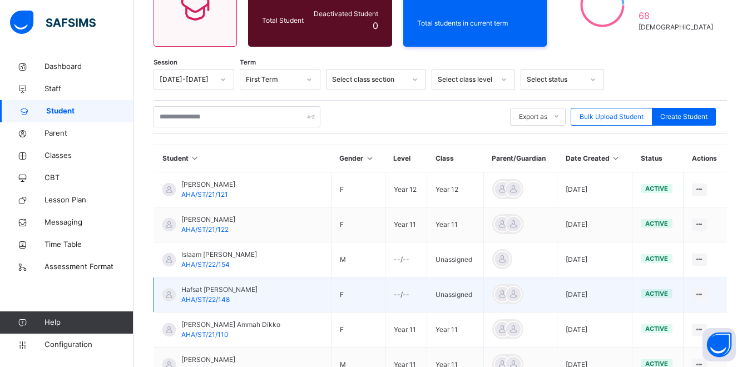
scroll to position [78, 0]
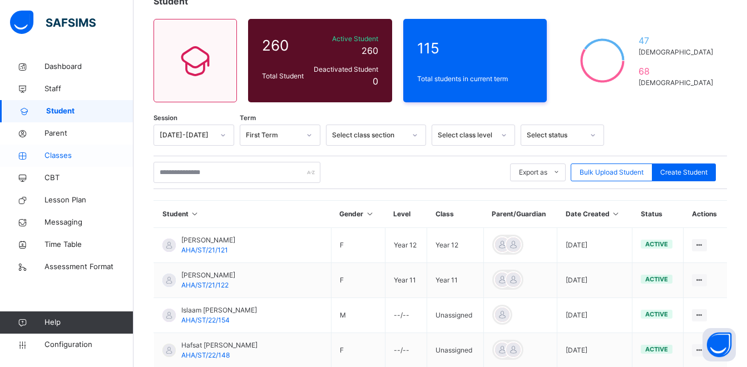
click at [61, 157] on span "Classes" at bounding box center [89, 155] width 89 height 11
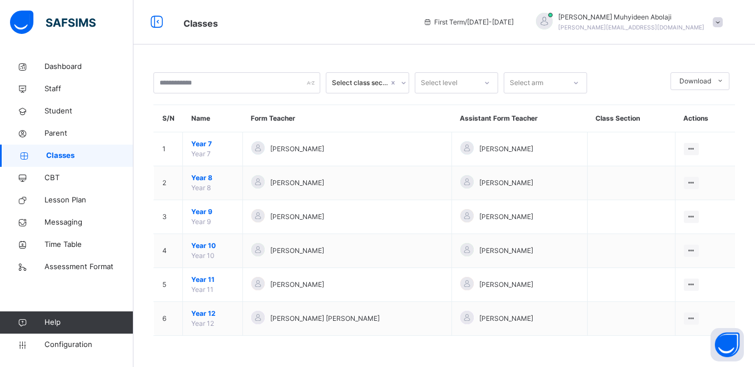
click at [604, 117] on th "Class Section" at bounding box center [631, 118] width 88 height 27
click at [475, 117] on th "Assistant Form Teacher" at bounding box center [520, 118] width 136 height 27
click at [271, 118] on th "Form Teacher" at bounding box center [347, 118] width 209 height 27
click at [201, 114] on th "Name" at bounding box center [213, 118] width 60 height 27
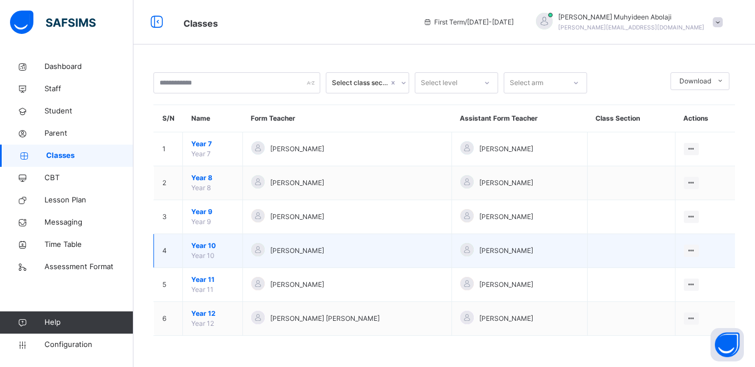
click at [203, 248] on span "Year 10" at bounding box center [212, 246] width 43 height 10
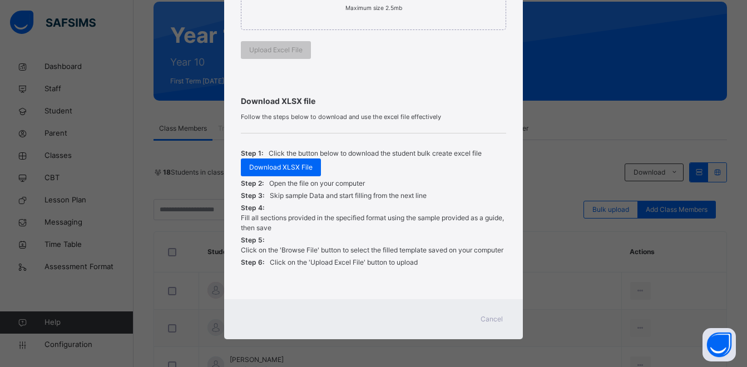
scroll to position [223, 0]
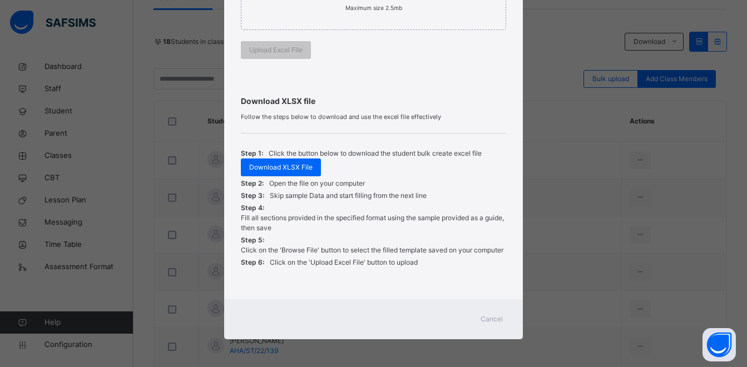
click at [490, 320] on span "Cancel" at bounding box center [492, 319] width 22 height 10
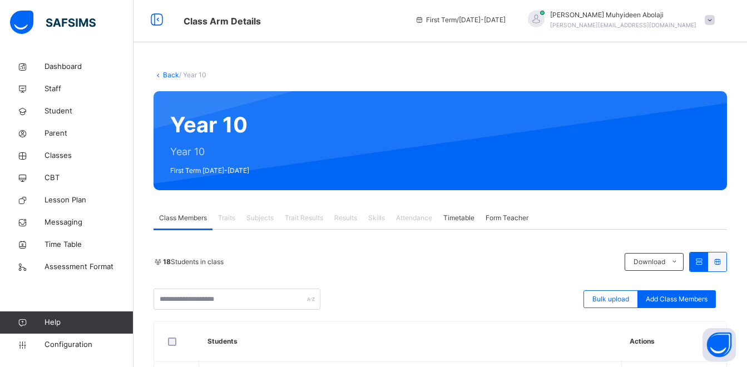
scroll to position [0, 0]
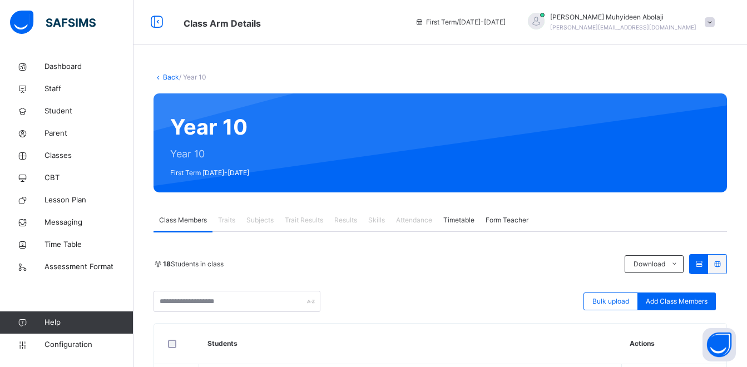
click at [715, 24] on span at bounding box center [710, 22] width 10 height 10
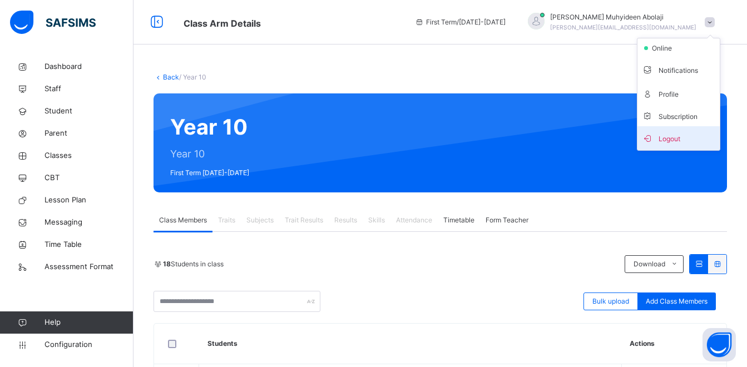
click at [686, 135] on span "Logout" at bounding box center [678, 138] width 73 height 15
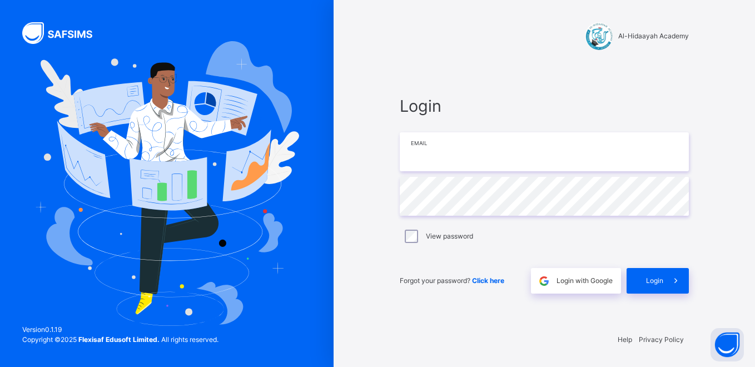
click at [493, 159] on input "email" at bounding box center [544, 151] width 289 height 39
type input "**********"
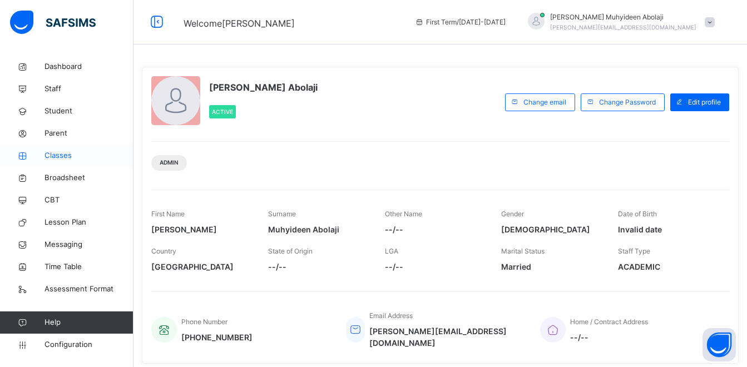
click at [62, 157] on span "Classes" at bounding box center [89, 155] width 89 height 11
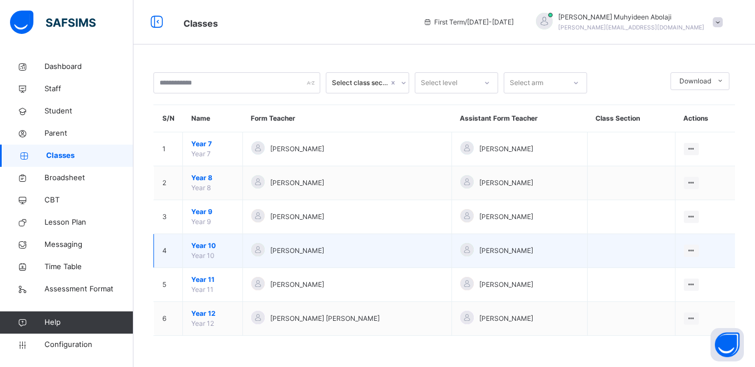
click at [204, 245] on span "Year 10" at bounding box center [212, 246] width 43 height 10
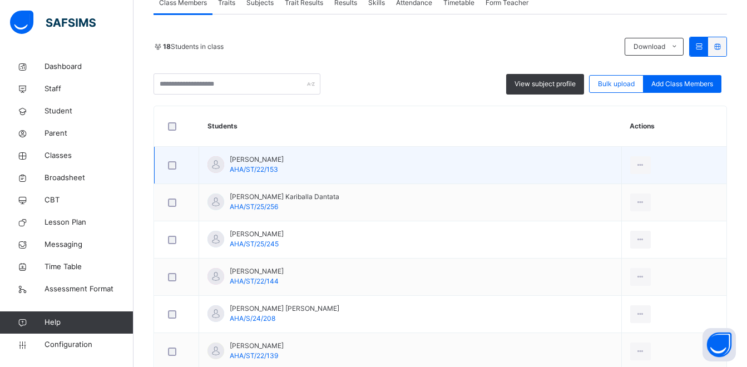
scroll to position [223, 0]
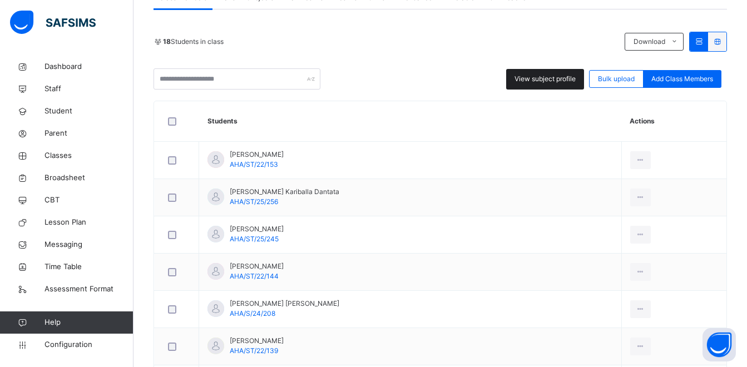
click at [541, 82] on span "View subject profile" at bounding box center [545, 79] width 61 height 10
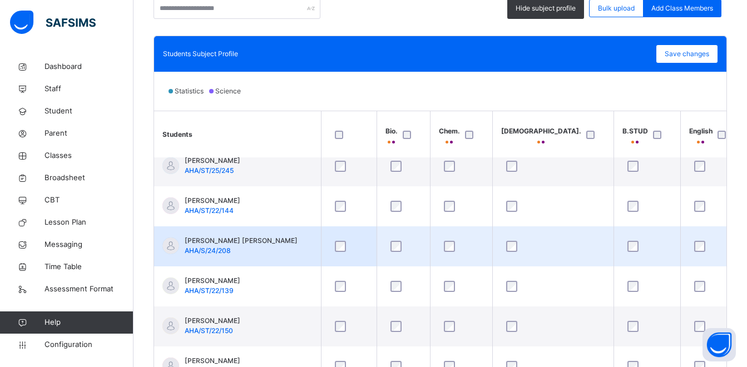
scroll to position [111, 0]
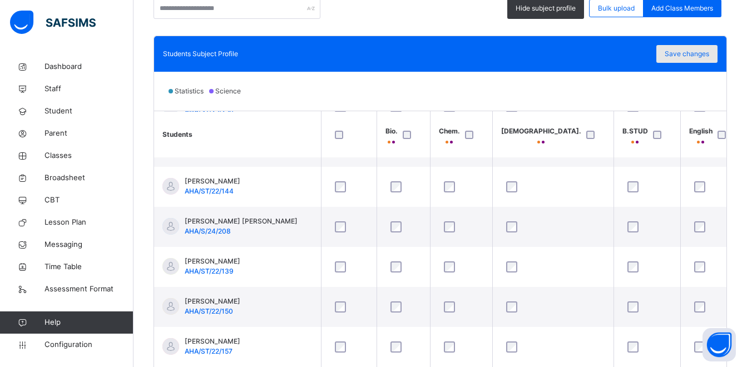
click at [701, 48] on div "Save changes" at bounding box center [686, 54] width 61 height 18
click at [689, 56] on div "Save changes" at bounding box center [686, 54] width 61 height 18
click at [705, 53] on span "Save changes" at bounding box center [687, 54] width 45 height 10
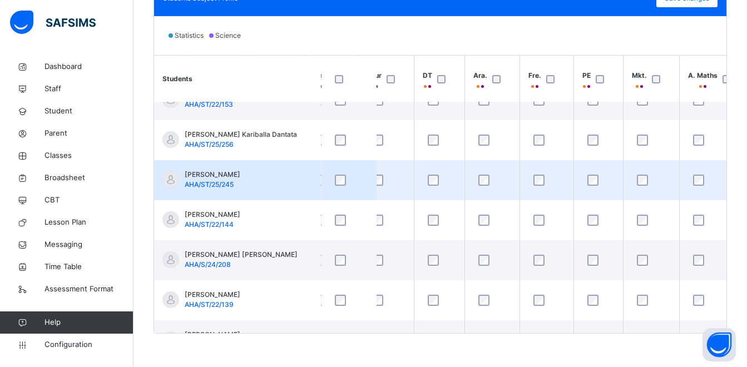
scroll to position [0, 559]
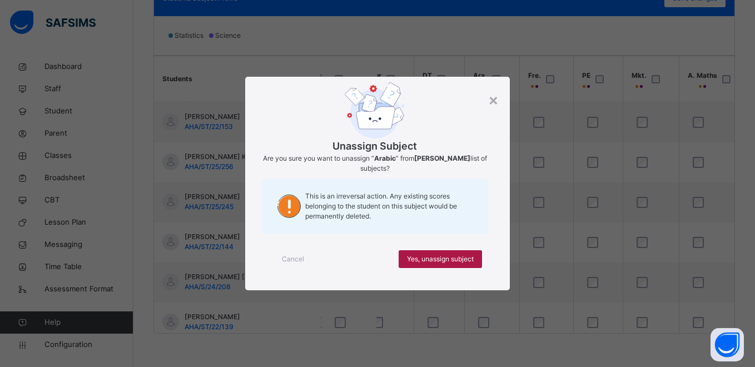
click at [433, 259] on span "Yes, unassign subject" at bounding box center [440, 259] width 67 height 10
click at [429, 262] on span "Yes, unassign subject" at bounding box center [440, 259] width 67 height 10
click at [431, 255] on span "Yes, unassign subject" at bounding box center [440, 259] width 67 height 10
click at [424, 256] on span "Yes, unassign subject" at bounding box center [440, 259] width 67 height 10
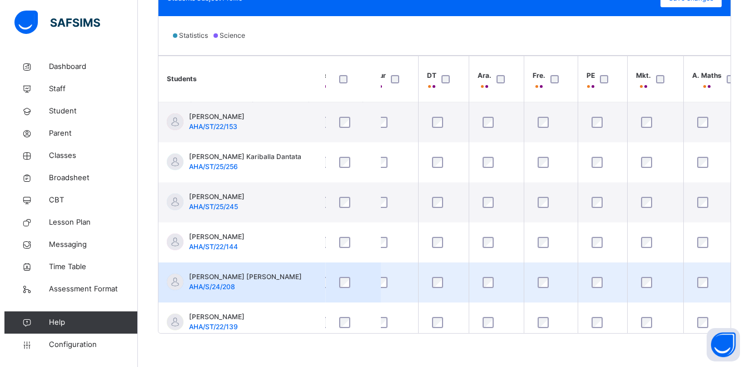
scroll to position [56, 559]
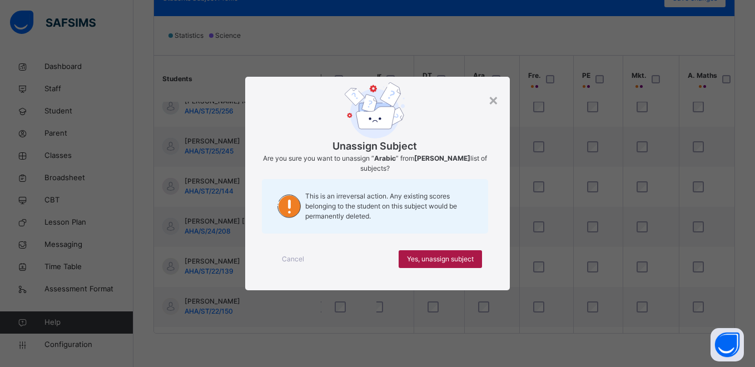
click at [424, 259] on span "Yes, unassign subject" at bounding box center [440, 259] width 67 height 10
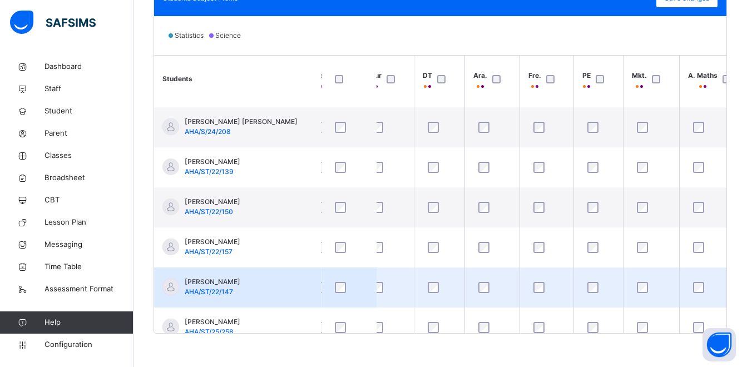
scroll to position [167, 559]
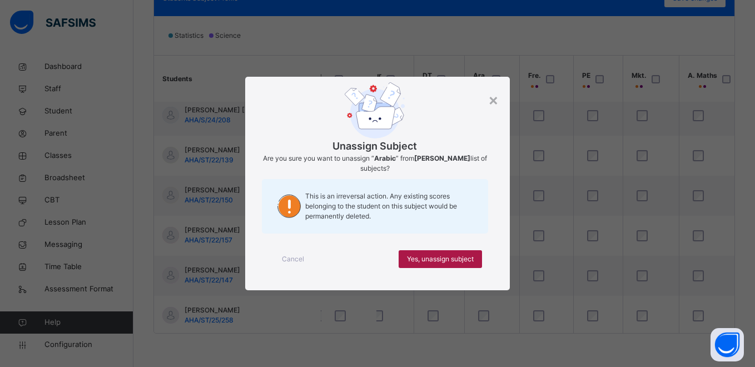
click at [427, 255] on span "Yes, unassign subject" at bounding box center [440, 259] width 67 height 10
click at [428, 256] on span "Yes, unassign subject" at bounding box center [440, 259] width 67 height 10
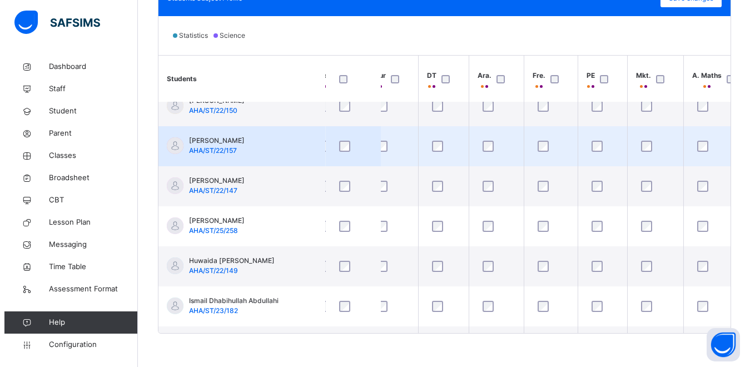
scroll to position [278, 559]
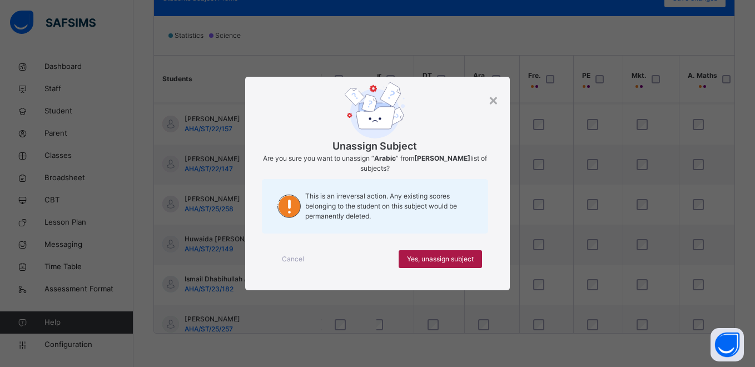
click at [429, 258] on span "Yes, unassign subject" at bounding box center [440, 259] width 67 height 10
click at [428, 263] on span "Yes, unassign subject" at bounding box center [440, 259] width 67 height 10
click at [426, 258] on span "Yes, unassign subject" at bounding box center [440, 259] width 67 height 10
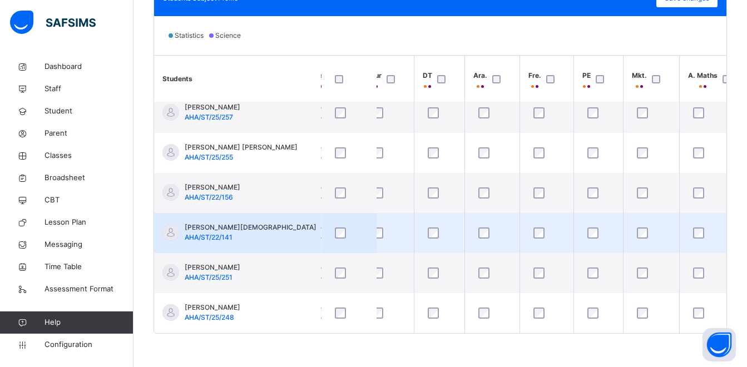
scroll to position [439, 559]
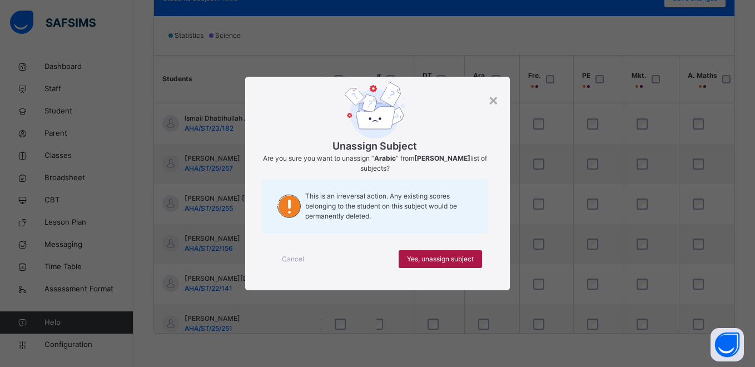
click at [433, 260] on span "Yes, unassign subject" at bounding box center [440, 259] width 67 height 10
click at [433, 259] on span "Yes, unassign subject" at bounding box center [440, 259] width 67 height 10
click at [421, 253] on div "Yes, unassign subject" at bounding box center [440, 259] width 83 height 18
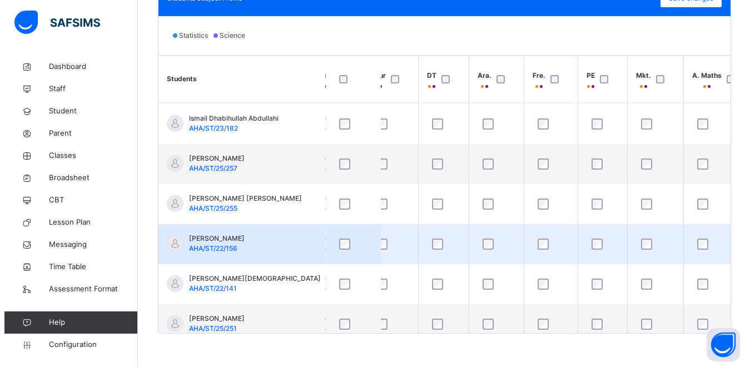
scroll to position [495, 559]
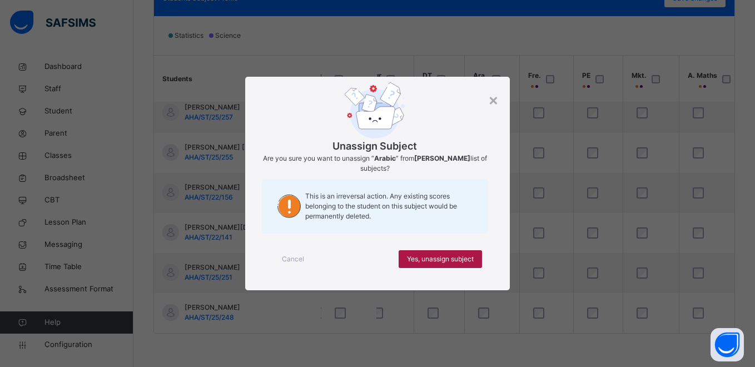
click at [435, 254] on div "Yes, unassign subject" at bounding box center [440, 259] width 83 height 18
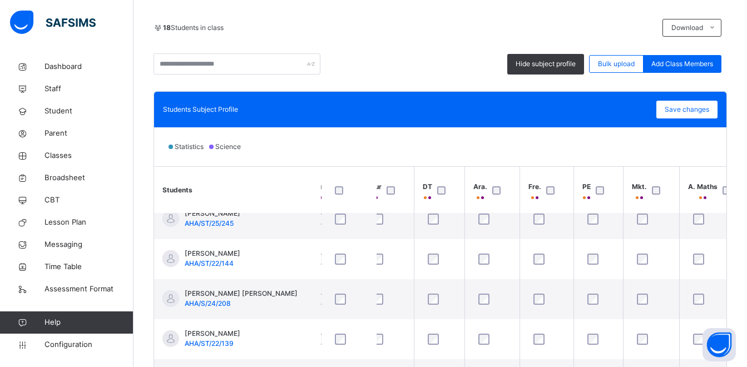
scroll to position [111, 559]
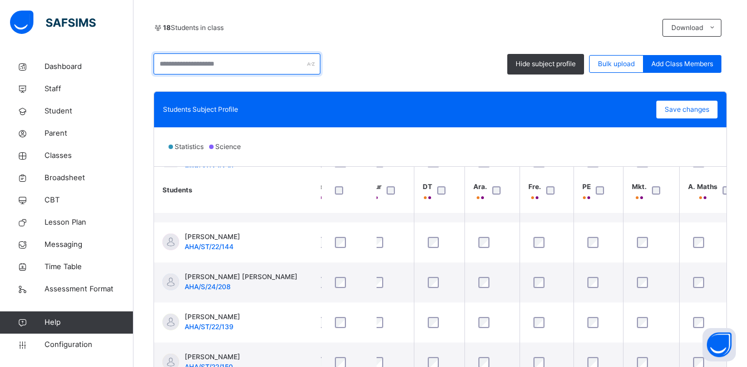
click at [246, 63] on input "text" at bounding box center [237, 63] width 167 height 21
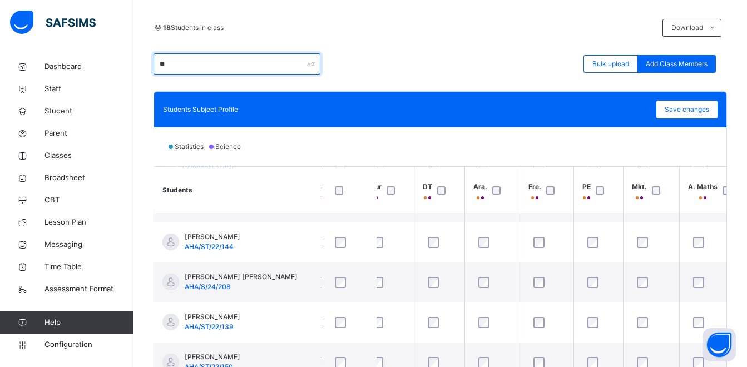
type input "*"
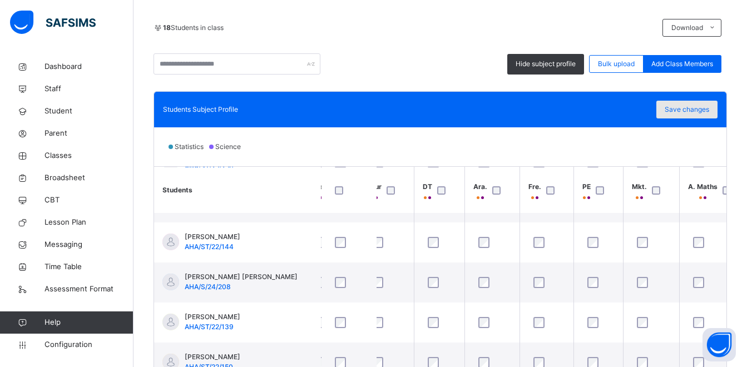
click at [684, 108] on span "Save changes" at bounding box center [687, 110] width 45 height 10
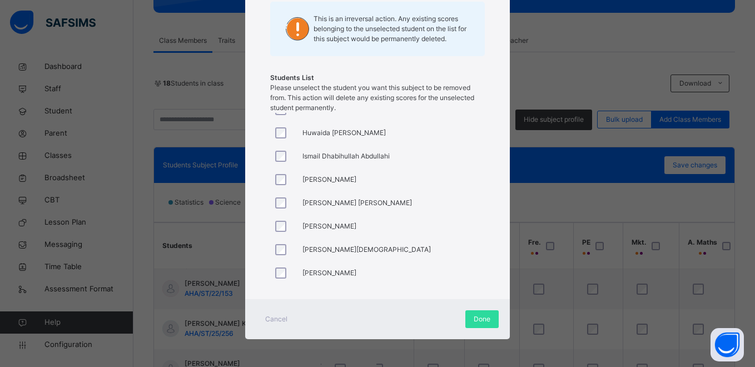
scroll to position [254, 0]
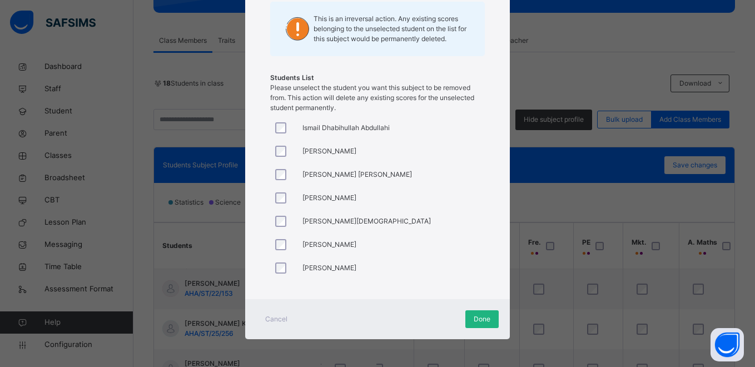
click at [474, 320] on span "Done" at bounding box center [482, 319] width 17 height 10
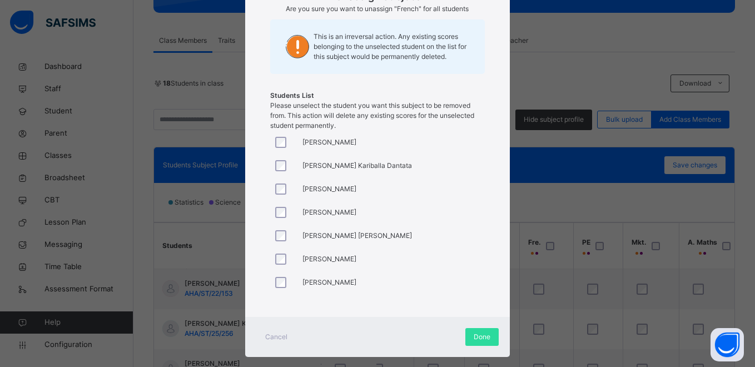
scroll to position [152, 0]
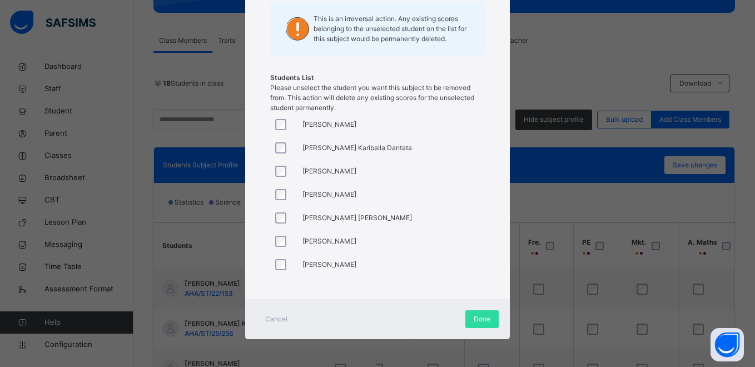
click at [280, 177] on div at bounding box center [283, 171] width 27 height 23
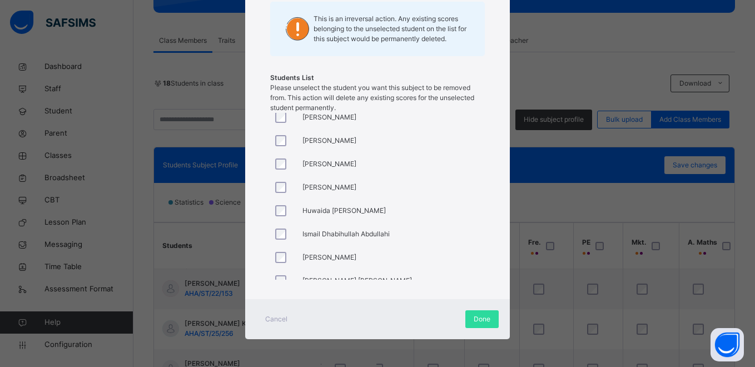
scroll to position [167, 0]
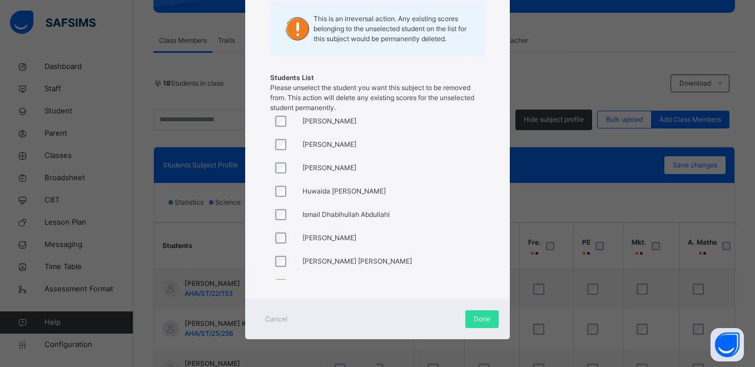
click at [279, 229] on div at bounding box center [283, 237] width 27 height 23
click at [282, 253] on div at bounding box center [283, 261] width 27 height 23
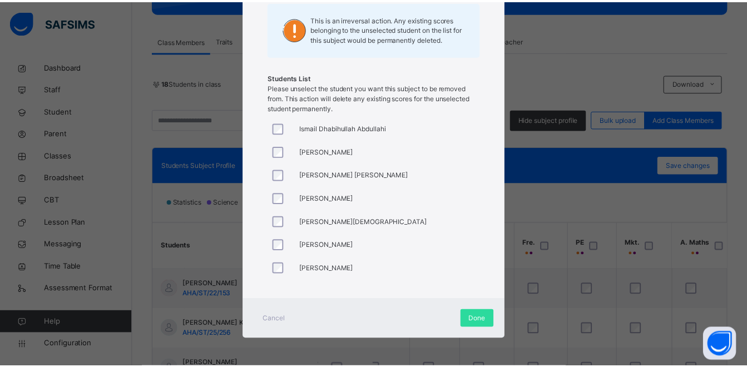
scroll to position [254, 0]
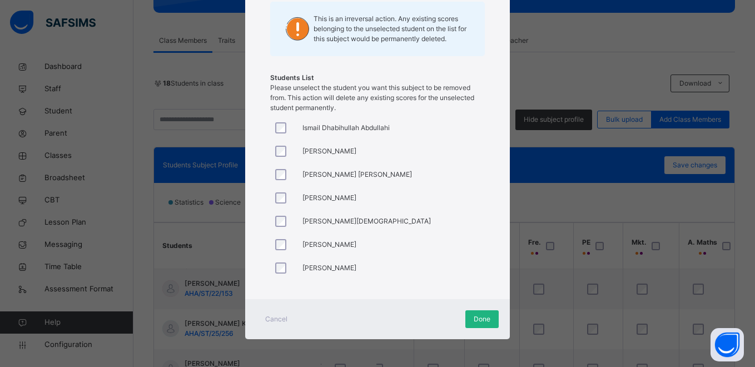
click at [476, 319] on span "Done" at bounding box center [482, 319] width 17 height 10
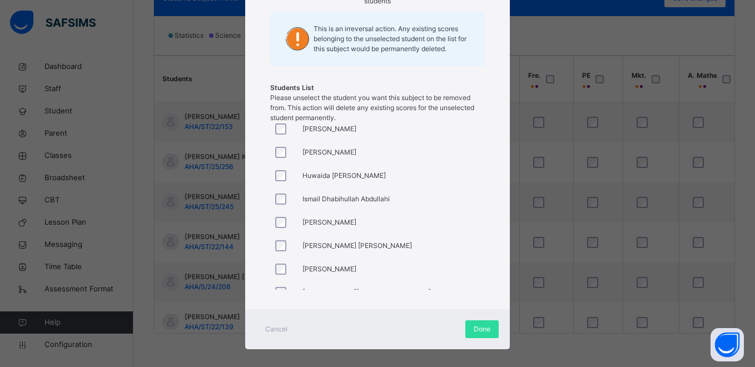
scroll to position [111, 0]
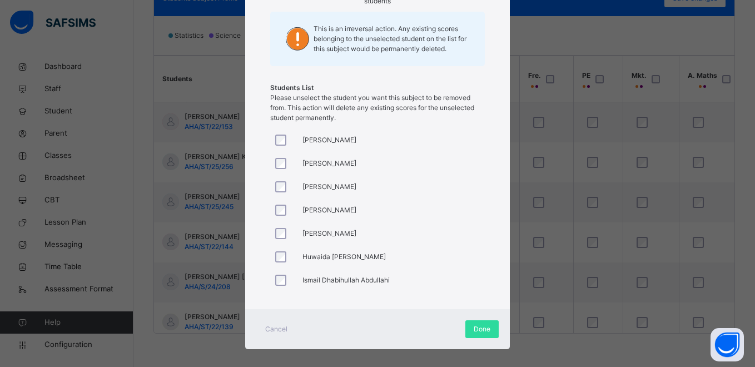
click at [276, 249] on div at bounding box center [283, 256] width 27 height 23
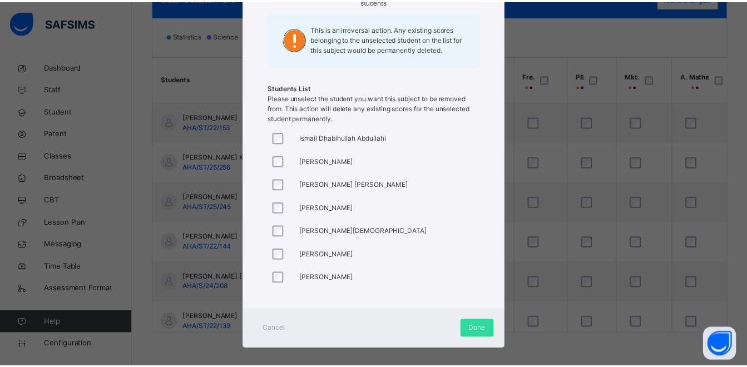
scroll to position [162, 0]
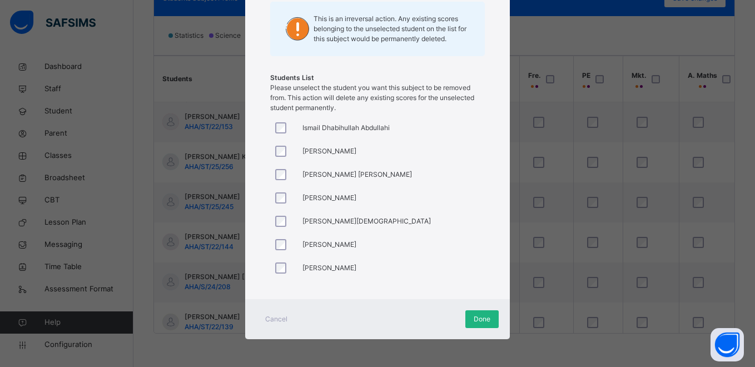
click at [474, 320] on span "Done" at bounding box center [482, 319] width 17 height 10
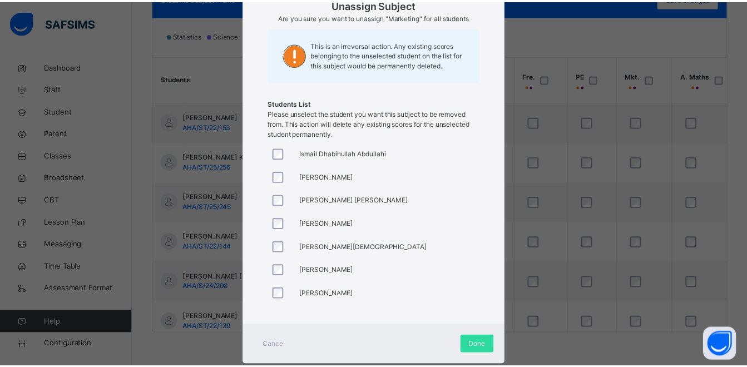
scroll to position [152, 0]
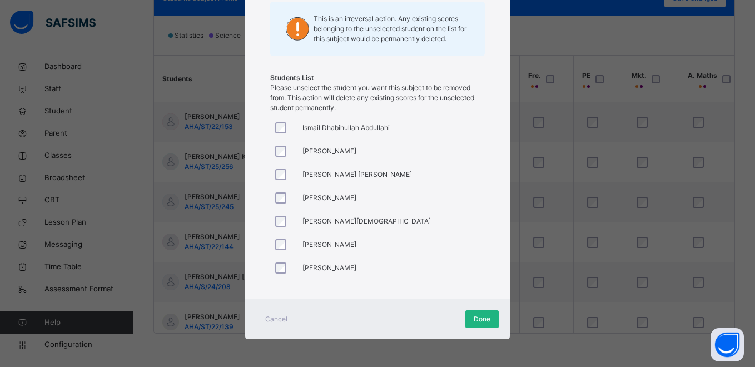
click at [482, 322] on span "Done" at bounding box center [482, 319] width 17 height 10
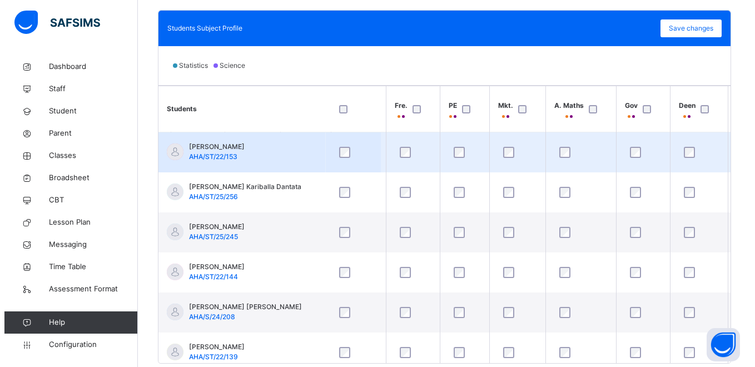
scroll to position [291, 0]
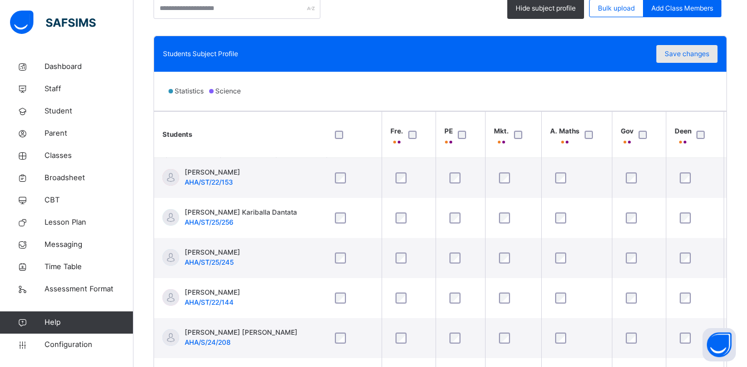
click at [695, 57] on span "Save changes" at bounding box center [687, 54] width 45 height 10
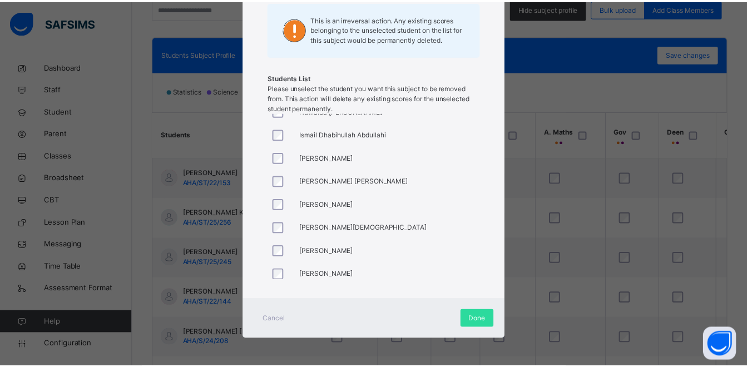
scroll to position [254, 0]
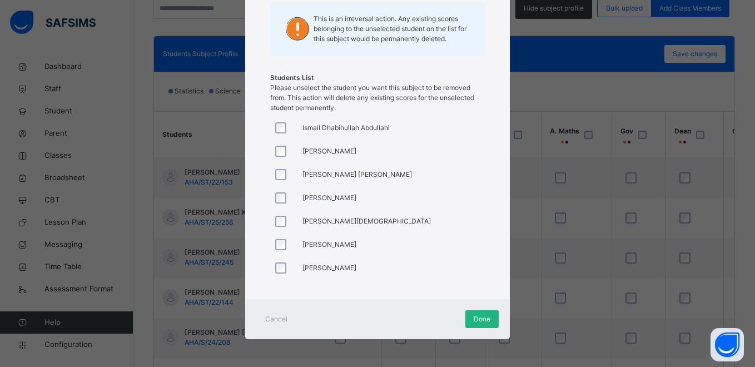
click at [470, 319] on div "Done" at bounding box center [482, 319] width 33 height 18
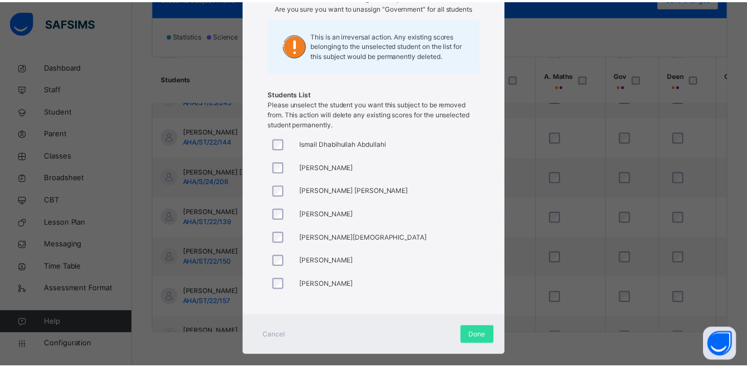
scroll to position [152, 0]
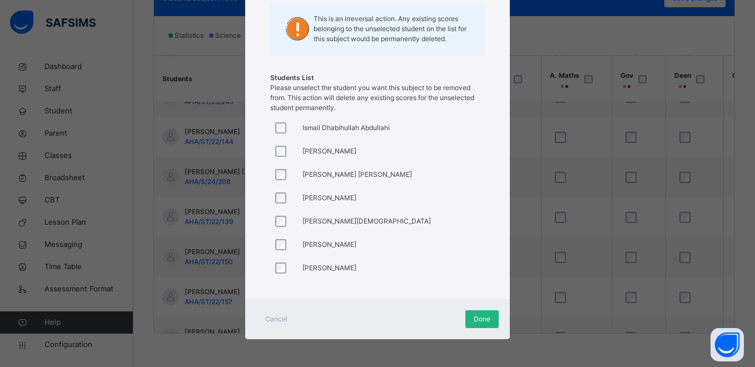
click at [474, 319] on span "Done" at bounding box center [482, 319] width 17 height 10
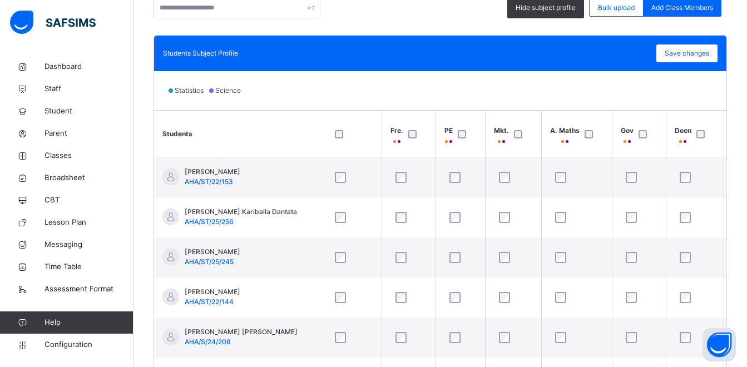
scroll to position [291, 0]
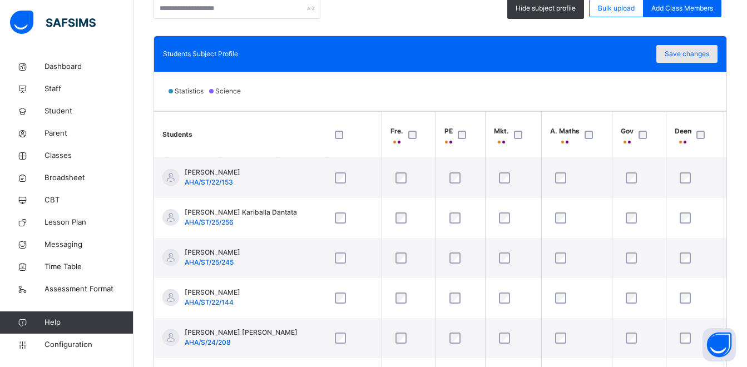
click at [688, 53] on span "Save changes" at bounding box center [687, 54] width 45 height 10
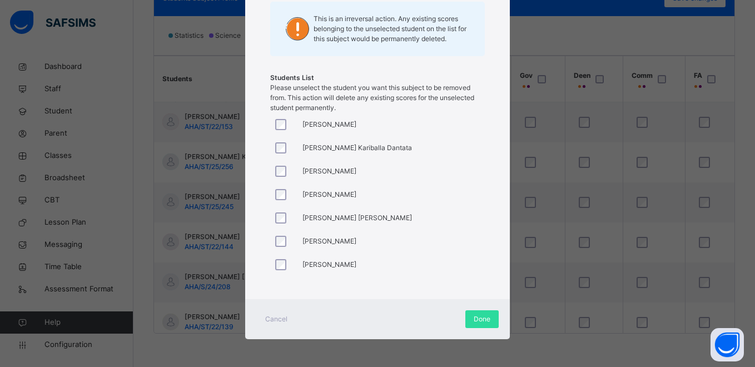
scroll to position [146, 0]
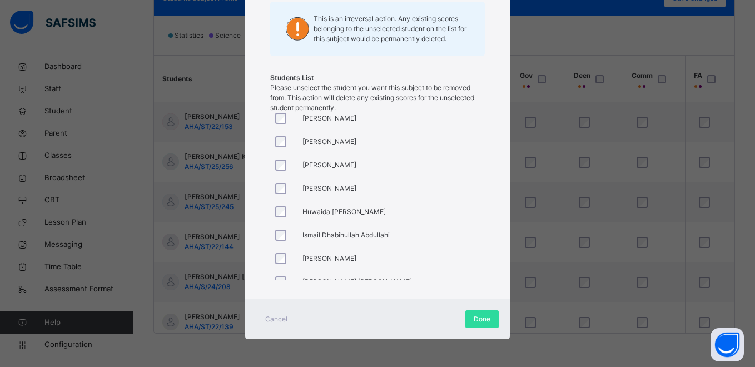
drag, startPoint x: 276, startPoint y: 195, endPoint x: 275, endPoint y: 203, distance: 8.4
click at [275, 195] on div at bounding box center [283, 188] width 27 height 23
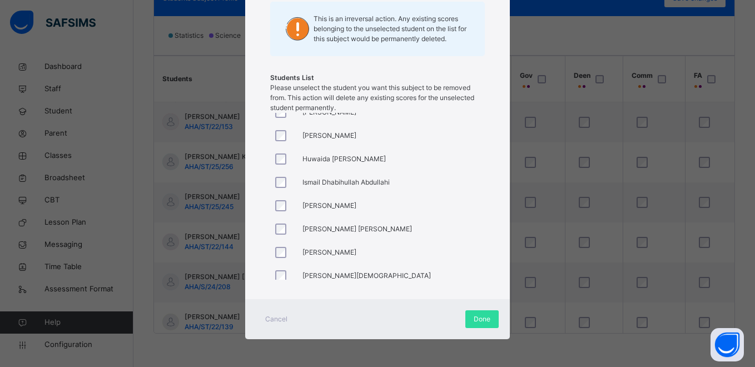
scroll to position [254, 0]
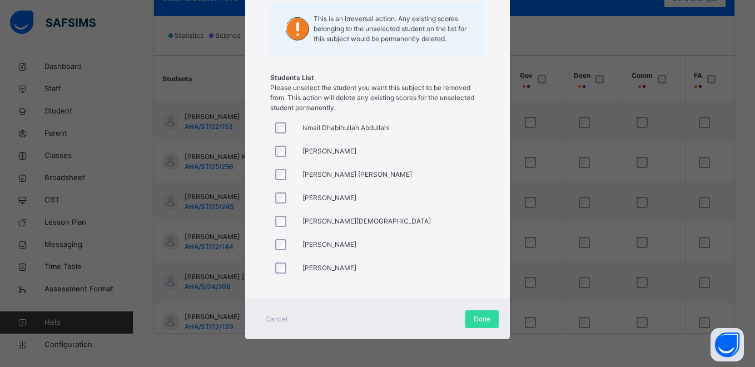
click at [277, 191] on div at bounding box center [283, 197] width 27 height 23
click at [274, 260] on div at bounding box center [283, 267] width 27 height 23
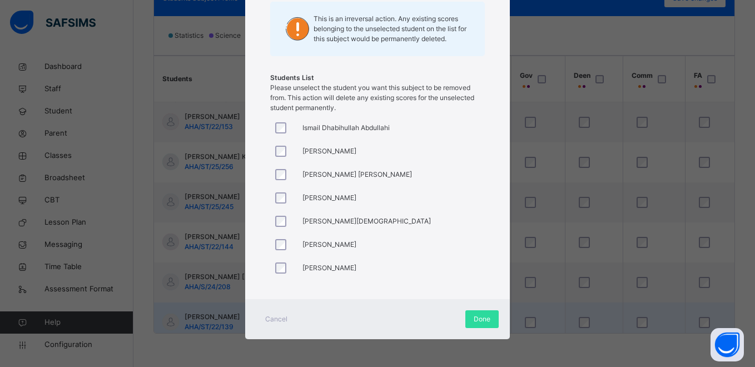
click at [469, 319] on div "Done" at bounding box center [482, 319] width 33 height 18
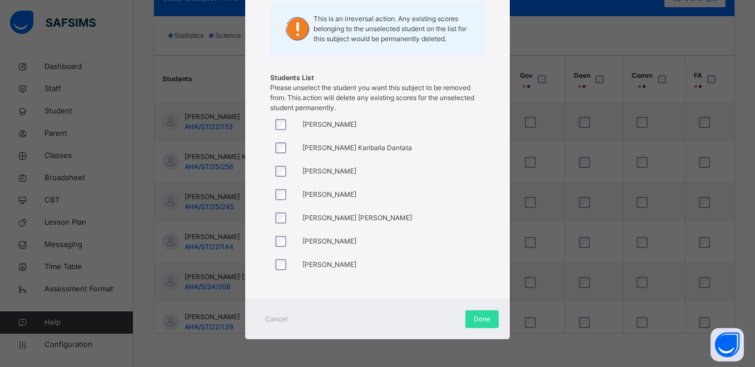
click at [281, 143] on div at bounding box center [283, 147] width 27 height 23
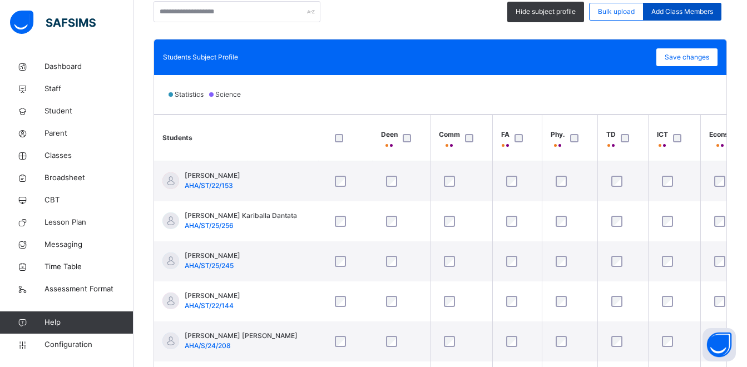
scroll to position [235, 0]
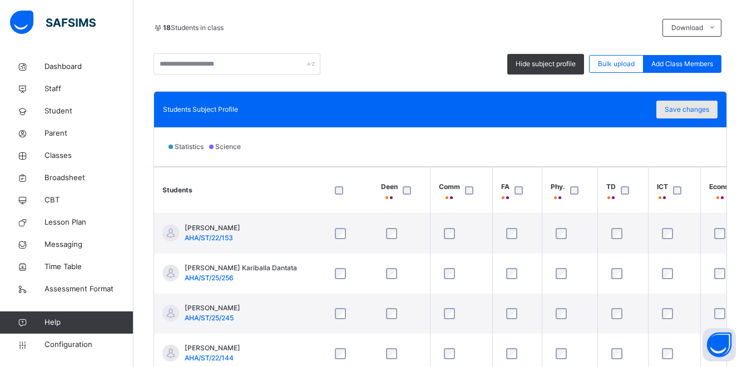
click at [703, 112] on span "Save changes" at bounding box center [687, 110] width 45 height 10
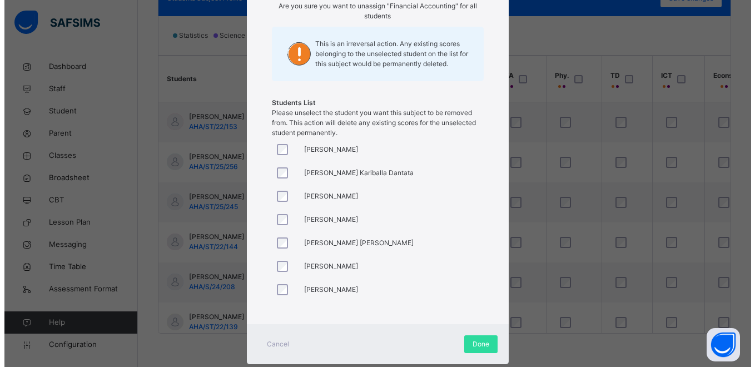
scroll to position [162, 0]
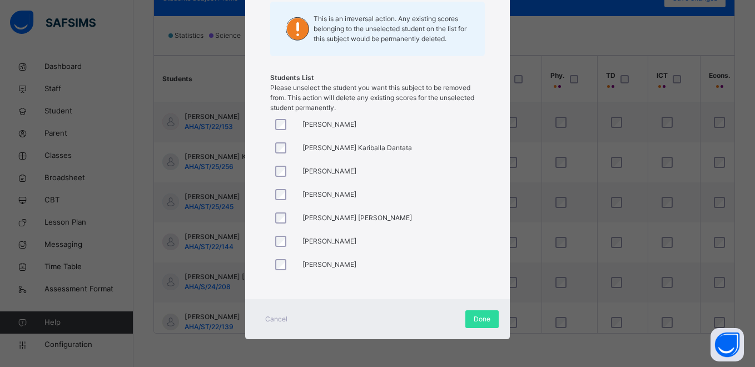
click at [273, 174] on div at bounding box center [283, 171] width 21 height 11
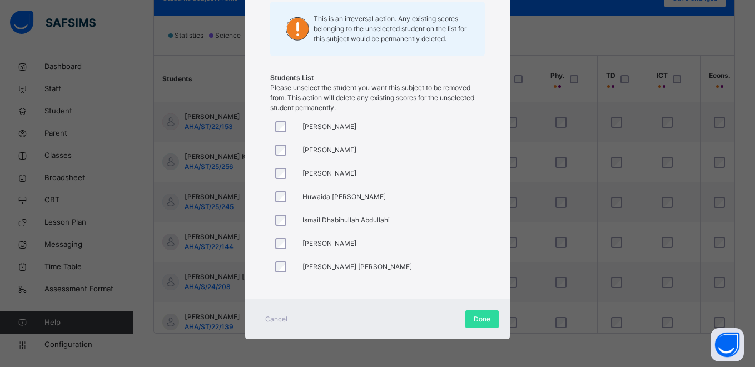
scroll to position [167, 0]
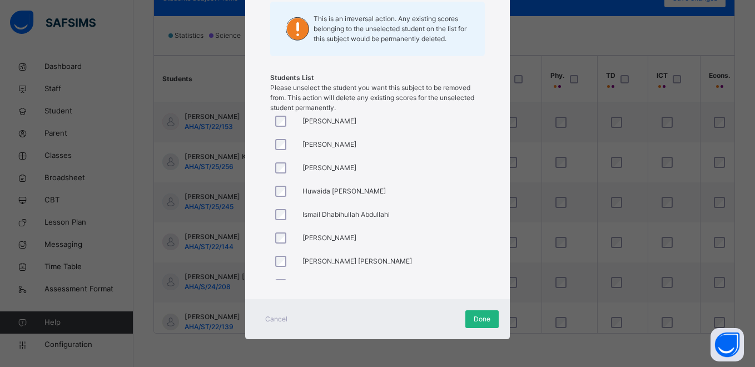
click at [476, 319] on span "Done" at bounding box center [482, 319] width 17 height 10
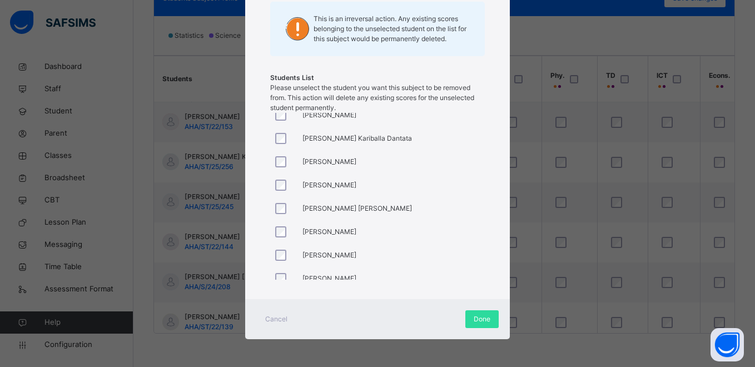
scroll to position [0, 0]
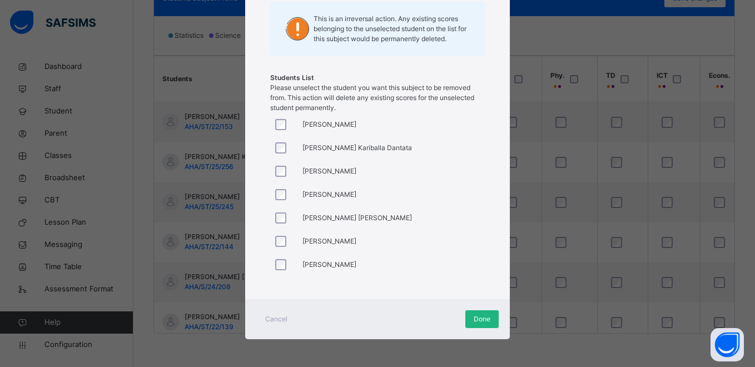
click at [481, 318] on span "Done" at bounding box center [482, 319] width 17 height 10
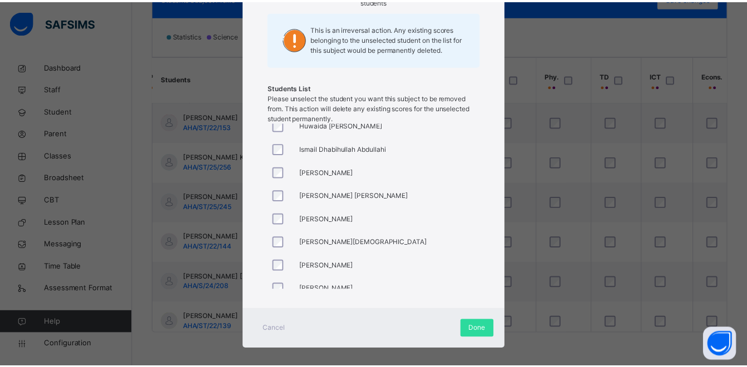
scroll to position [254, 0]
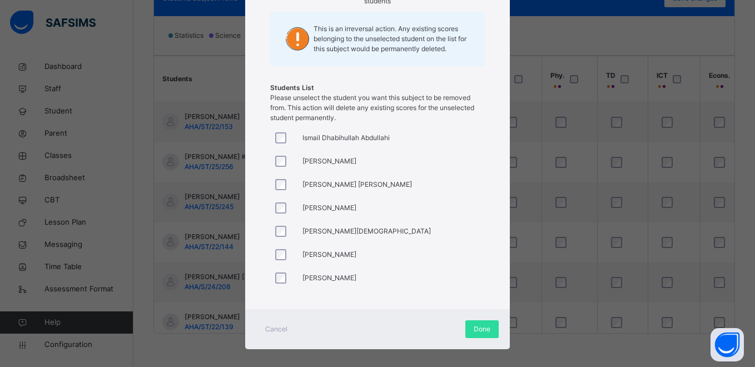
click at [273, 233] on div at bounding box center [283, 231] width 21 height 11
click at [476, 332] on span "Done" at bounding box center [482, 329] width 17 height 10
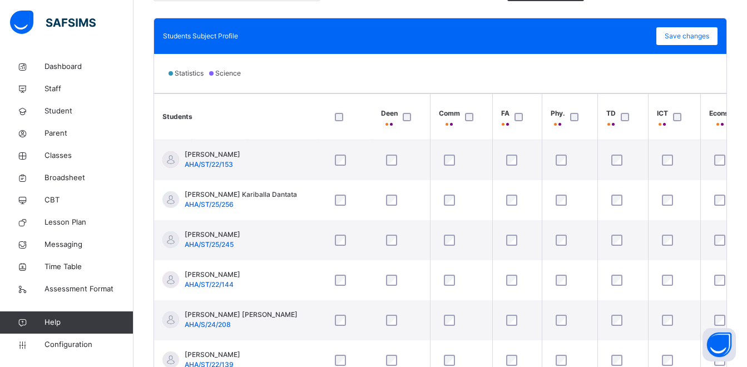
scroll to position [291, 0]
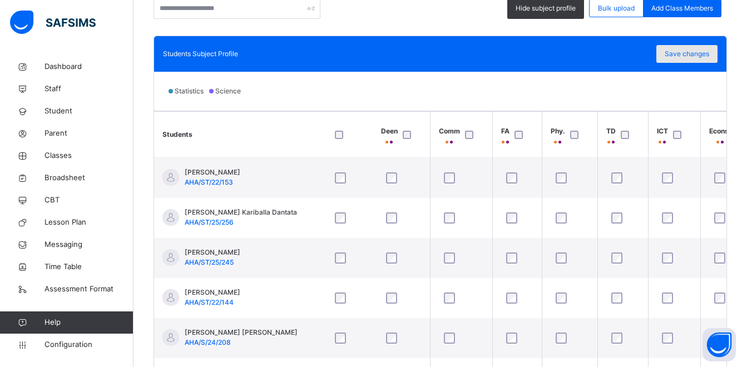
click at [709, 57] on span "Save changes" at bounding box center [687, 54] width 45 height 10
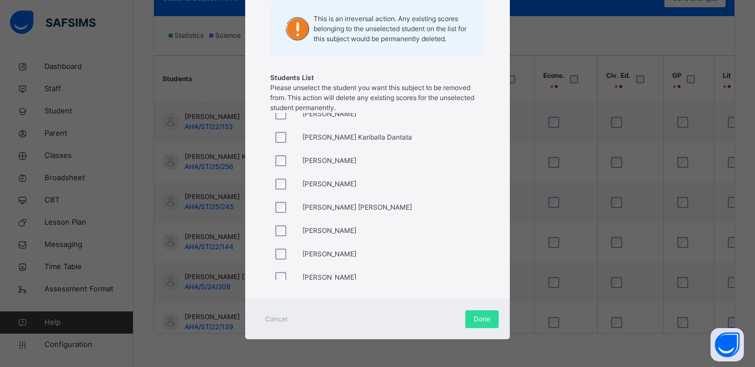
scroll to position [0, 0]
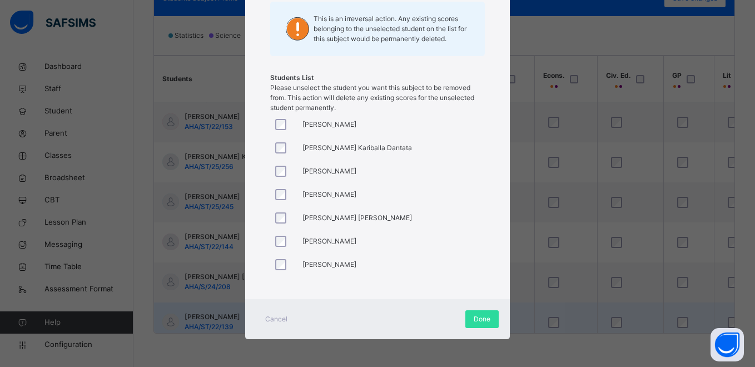
click at [475, 321] on span "Done" at bounding box center [482, 319] width 17 height 10
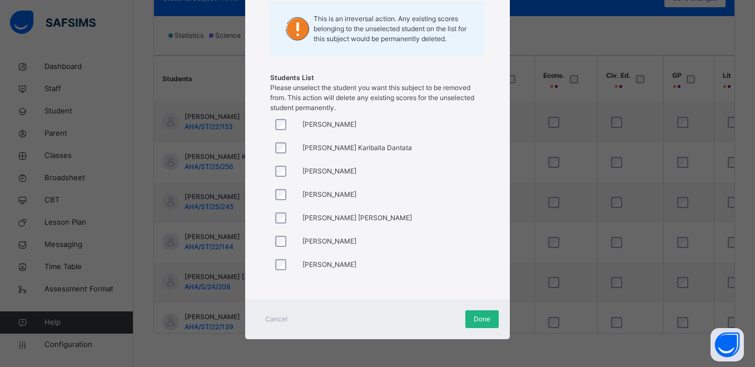
click at [486, 320] on span "Done" at bounding box center [482, 319] width 17 height 10
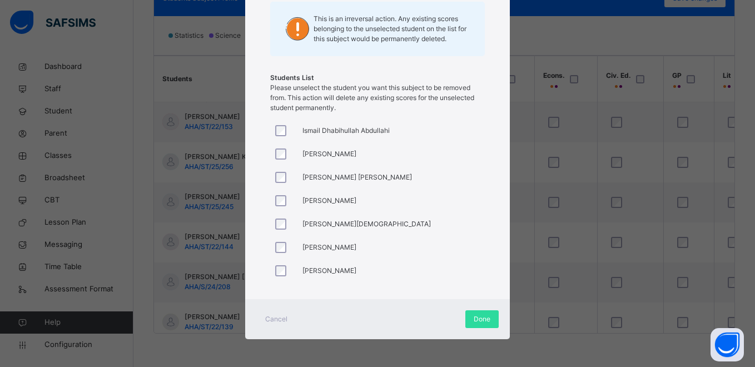
scroll to position [254, 0]
click at [484, 318] on span "Done" at bounding box center [482, 319] width 17 height 10
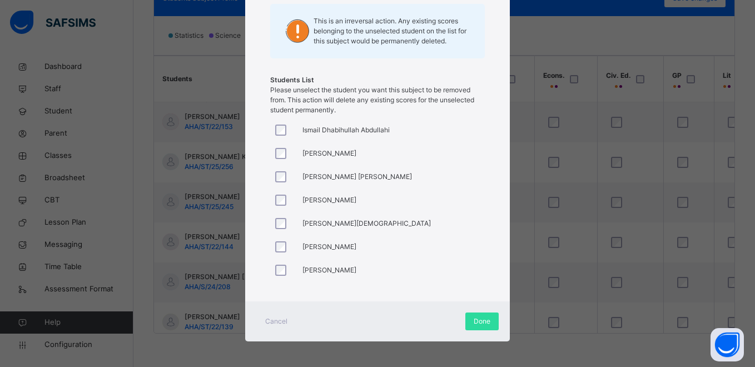
scroll to position [162, 0]
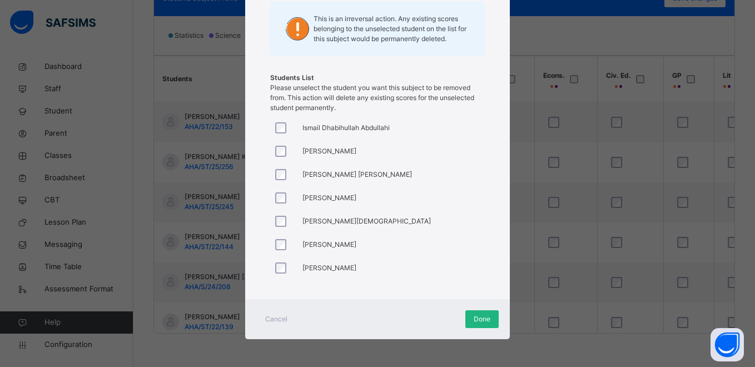
click at [475, 321] on span "Done" at bounding box center [482, 319] width 17 height 10
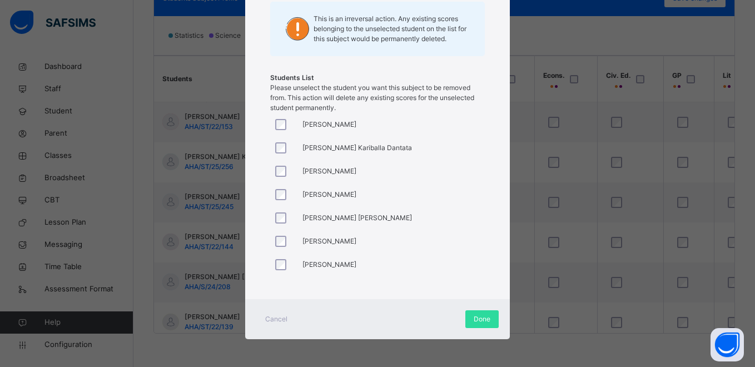
click at [279, 235] on div at bounding box center [283, 241] width 27 height 23
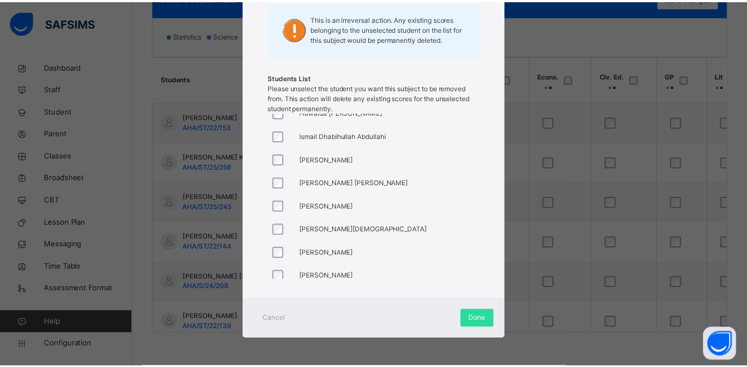
scroll to position [254, 0]
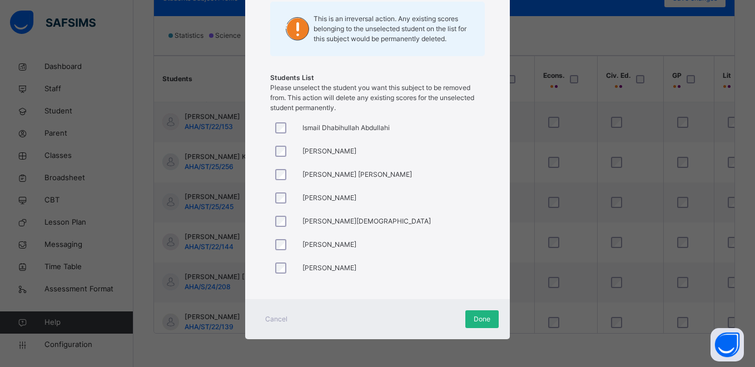
click at [474, 319] on span "Done" at bounding box center [482, 319] width 17 height 10
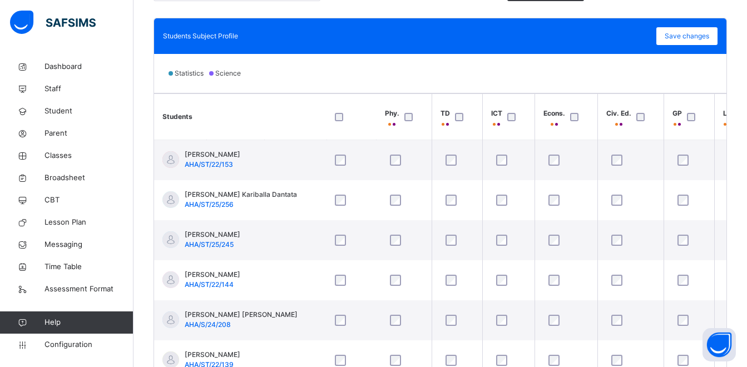
scroll to position [291, 0]
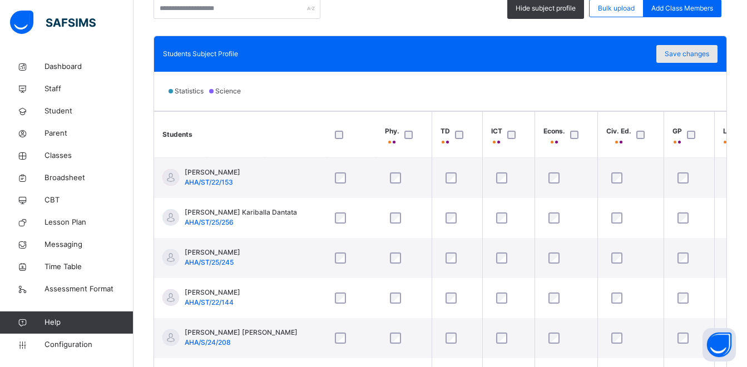
click at [703, 59] on div "Save changes" at bounding box center [686, 54] width 61 height 18
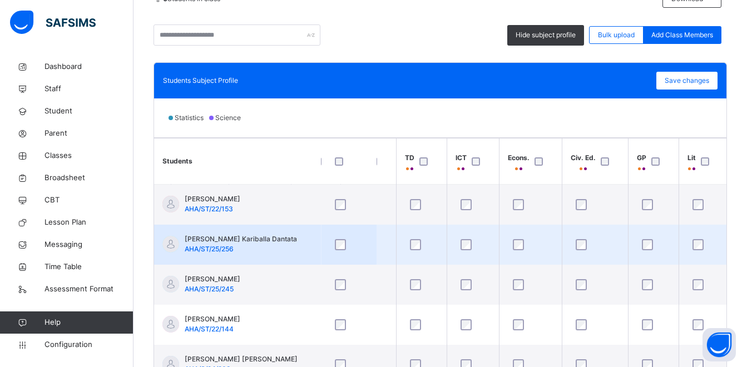
scroll to position [235, 0]
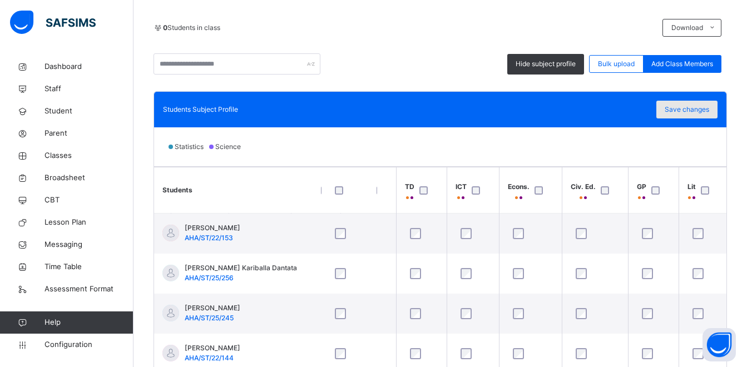
click at [697, 110] on span "Save changes" at bounding box center [687, 110] width 45 height 10
